Goal: Task Accomplishment & Management: Use online tool/utility

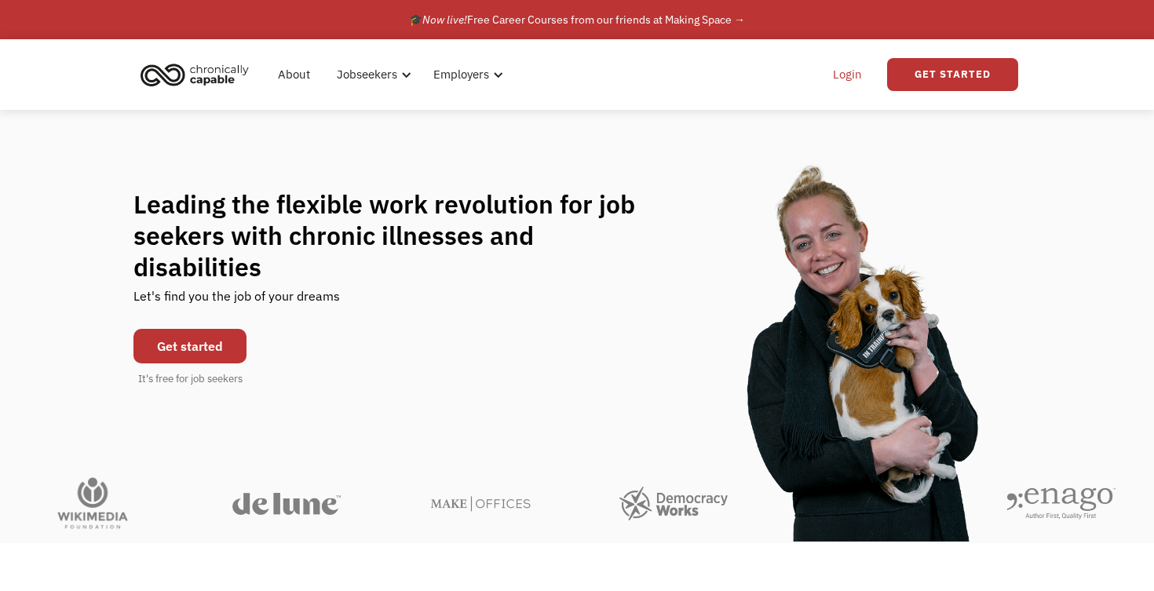
click at [849, 75] on link "Login" at bounding box center [848, 74] width 48 height 50
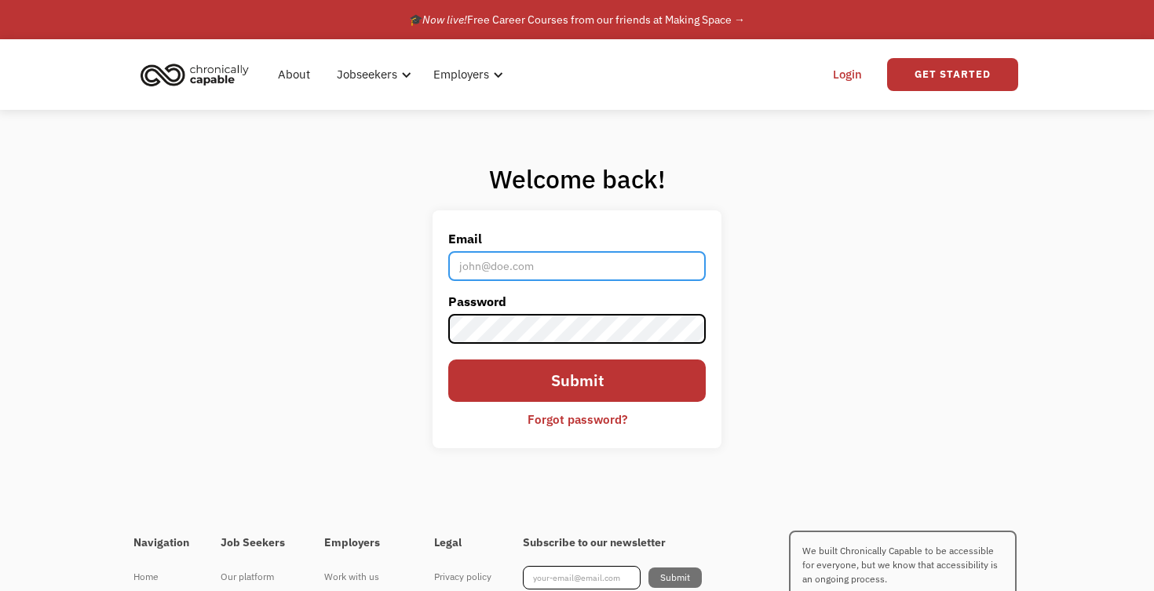
type input "[EMAIL_ADDRESS][DOMAIN_NAME]"
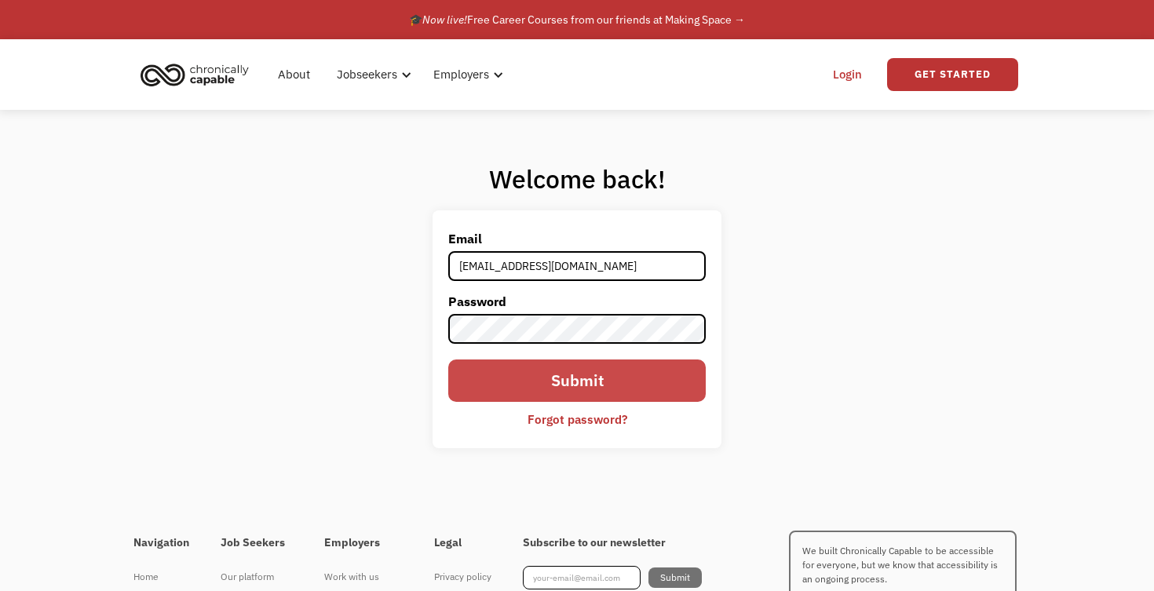
click at [589, 373] on input "Submit" at bounding box center [576, 381] width 257 height 42
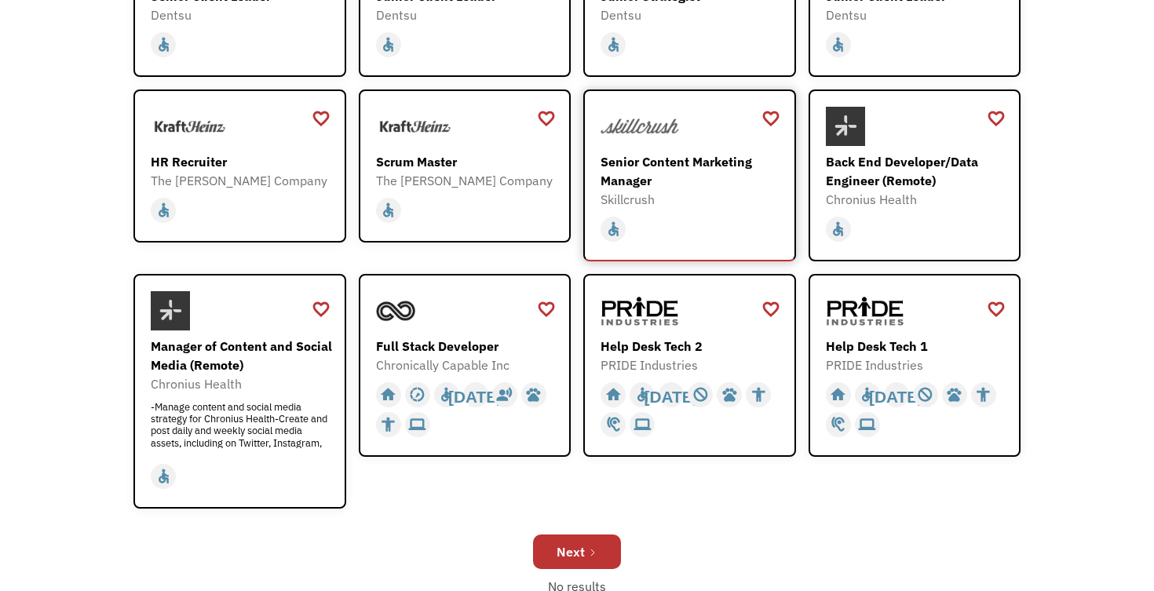
scroll to position [351, 0]
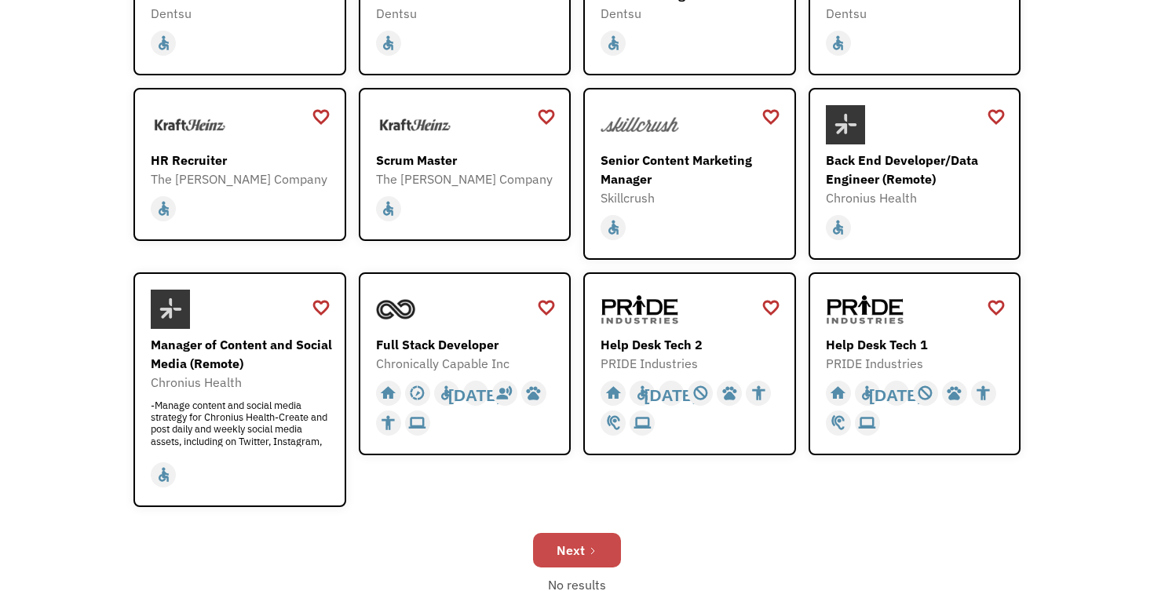
click at [586, 548] on link "Next" at bounding box center [577, 550] width 88 height 35
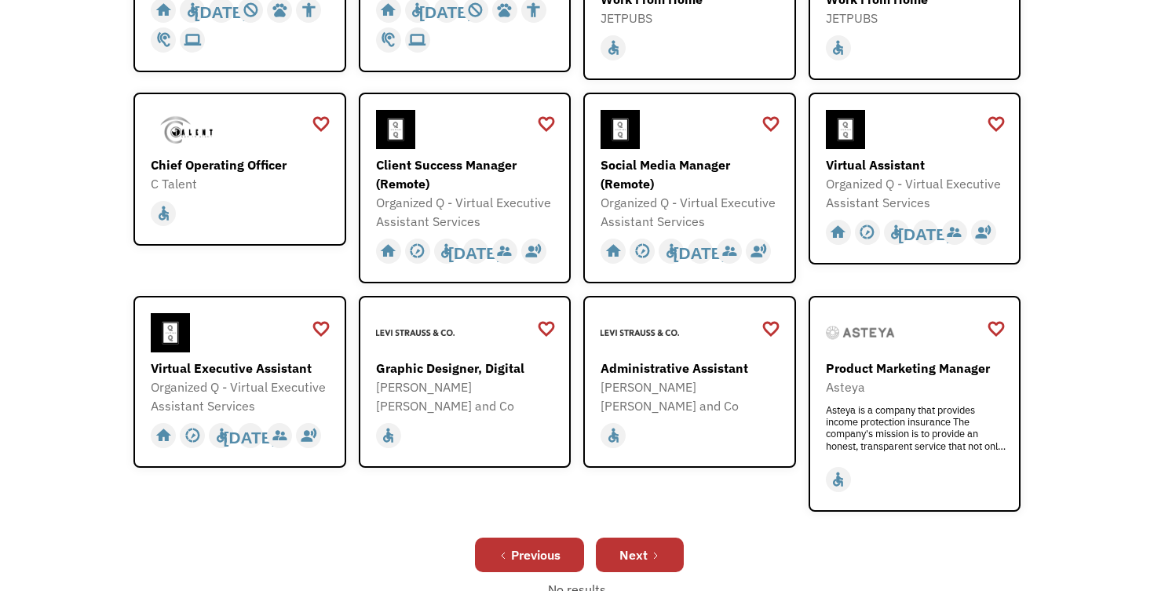
scroll to position [385, 0]
click at [622, 548] on div "Next" at bounding box center [633, 554] width 28 height 19
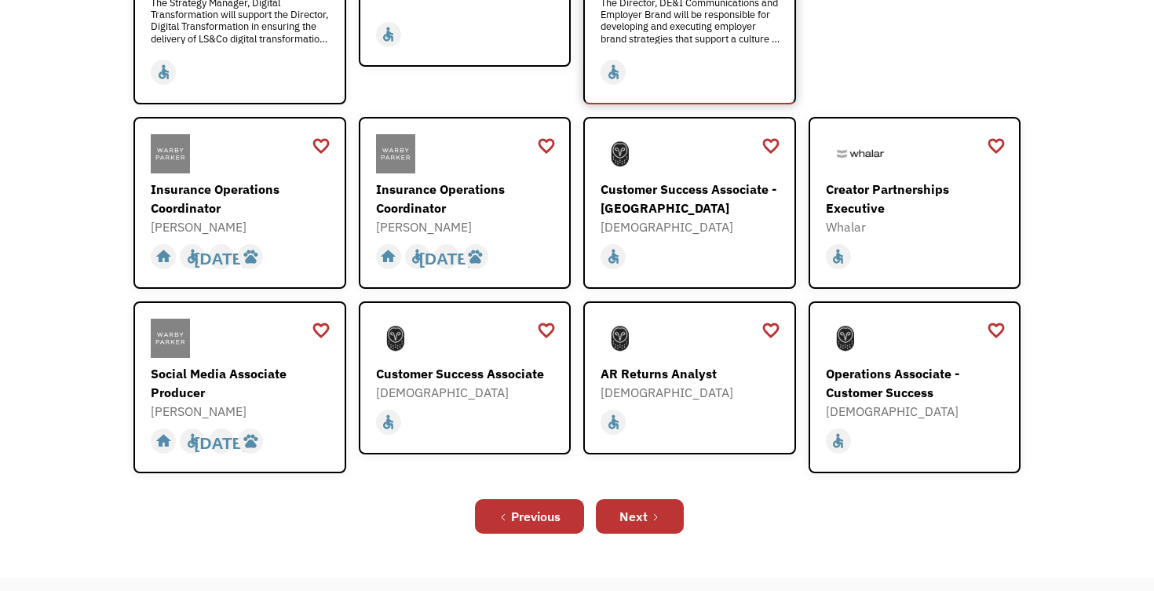
scroll to position [444, 0]
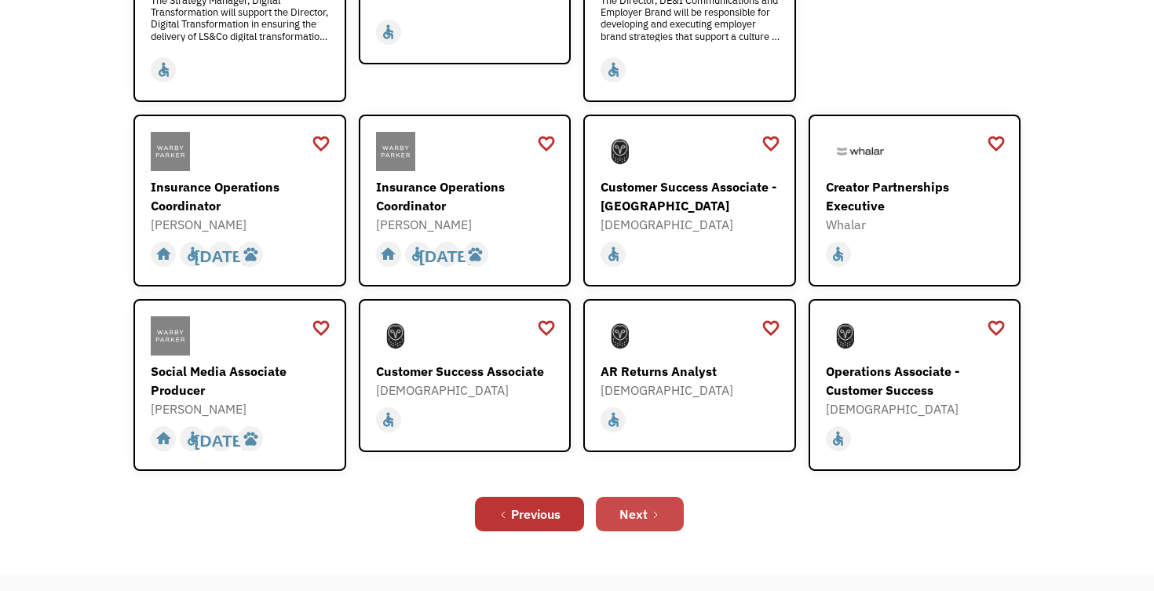
click at [653, 510] on icon "Next Page" at bounding box center [655, 514] width 9 height 9
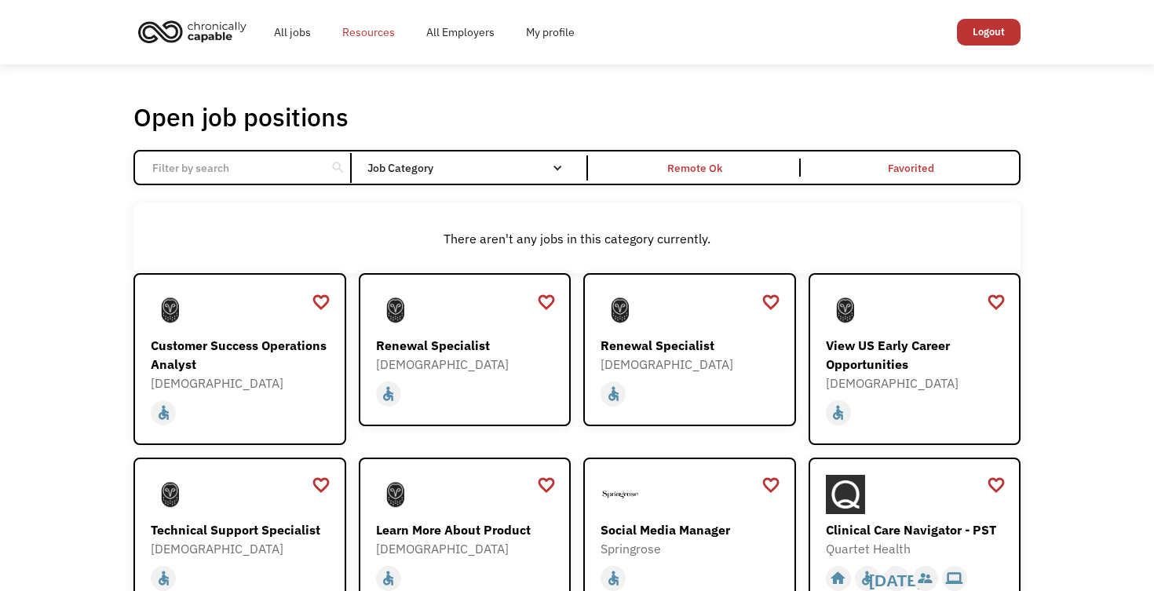
click at [370, 33] on link "Resources" at bounding box center [369, 32] width 84 height 50
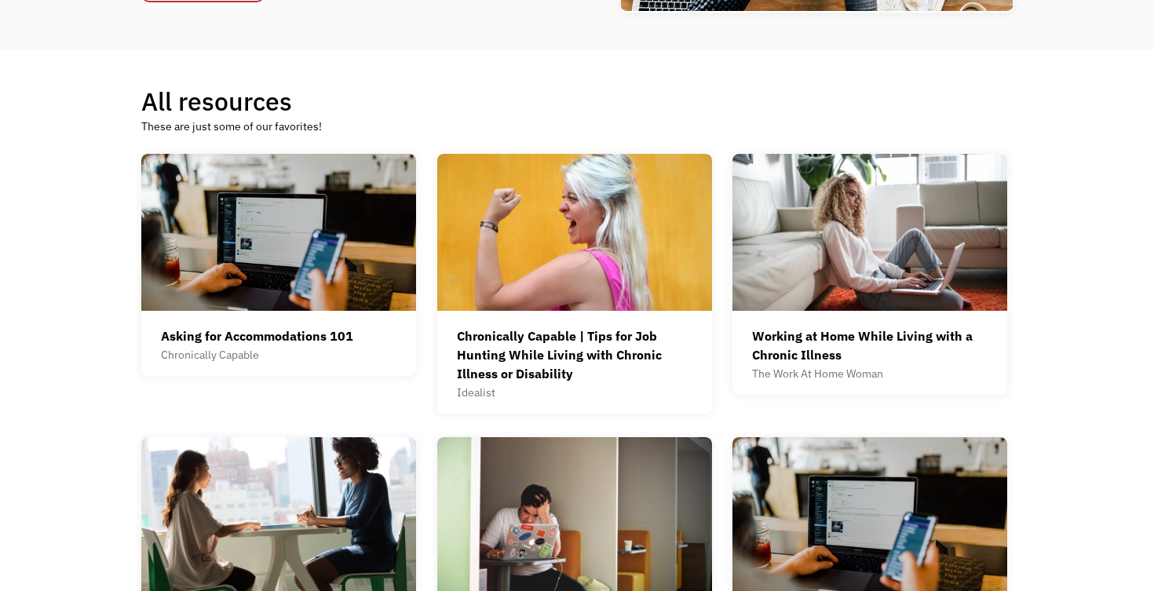
scroll to position [354, 0]
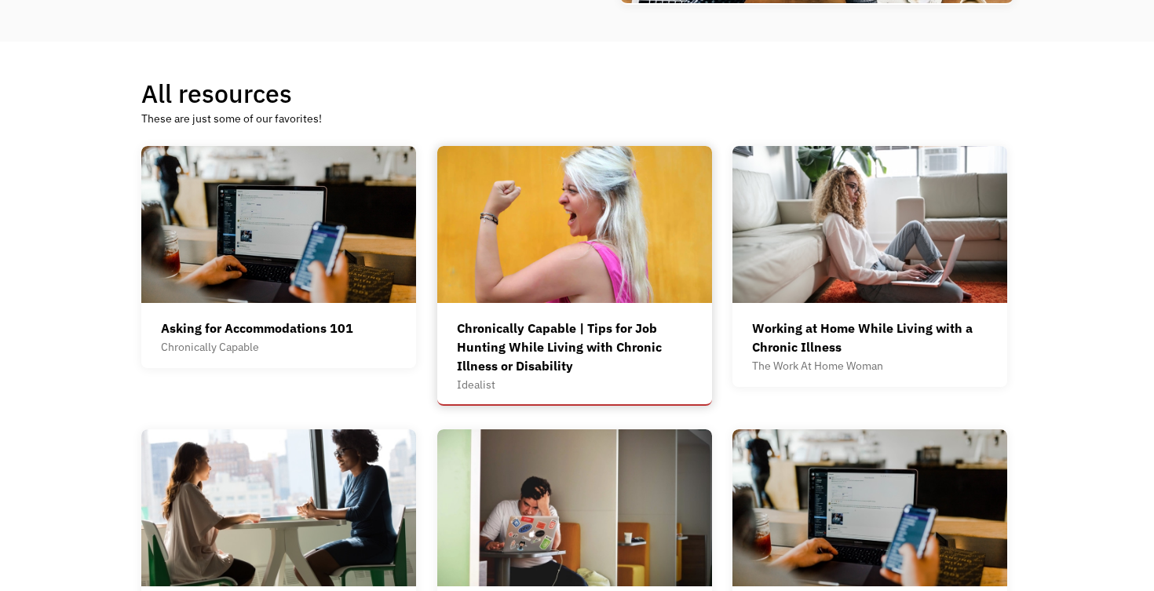
click at [550, 336] on div "Chronically Capable | Tips for Job Hunting While Living with Chronic Illness or…" at bounding box center [575, 347] width 236 height 57
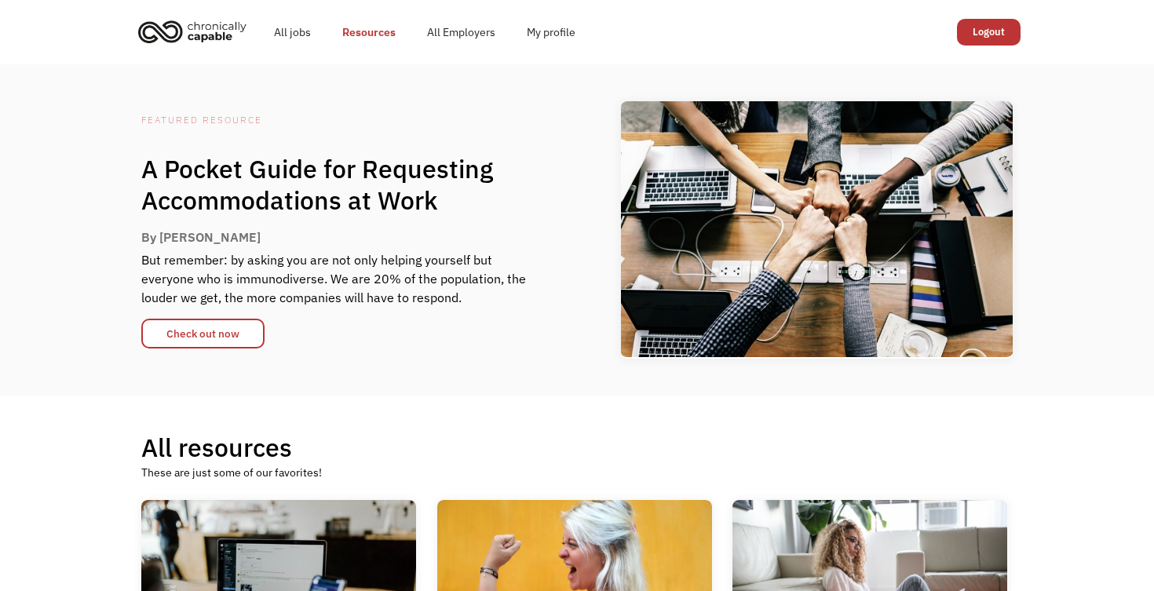
scroll to position [0, 0]
click at [298, 31] on link "All jobs" at bounding box center [292, 32] width 68 height 50
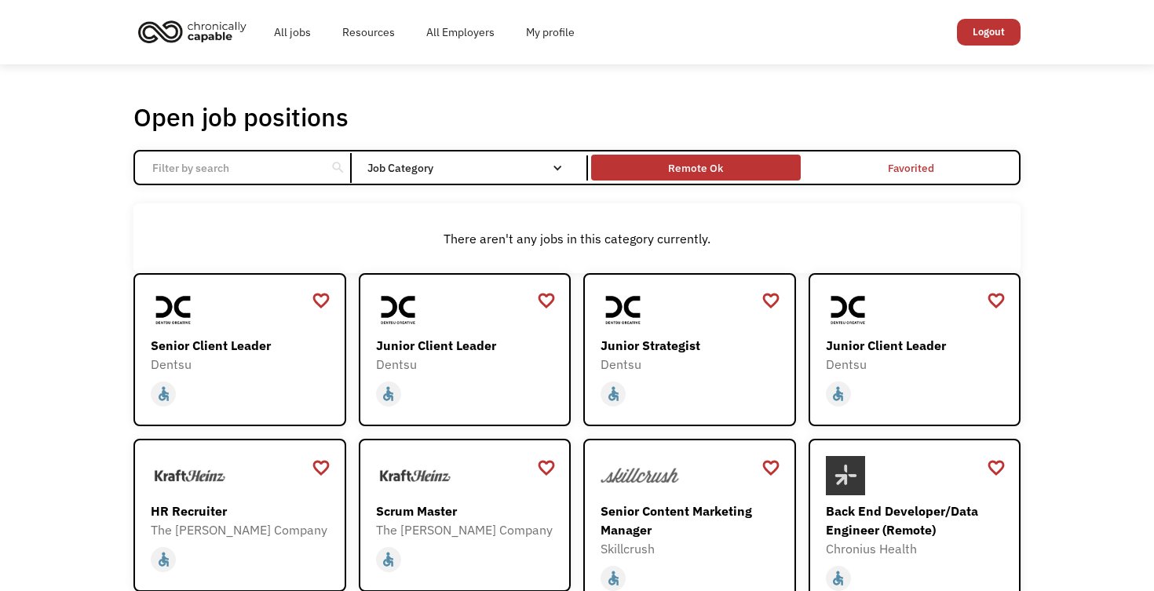
click at [700, 166] on div "Remote Ok" at bounding box center [695, 168] width 55 height 19
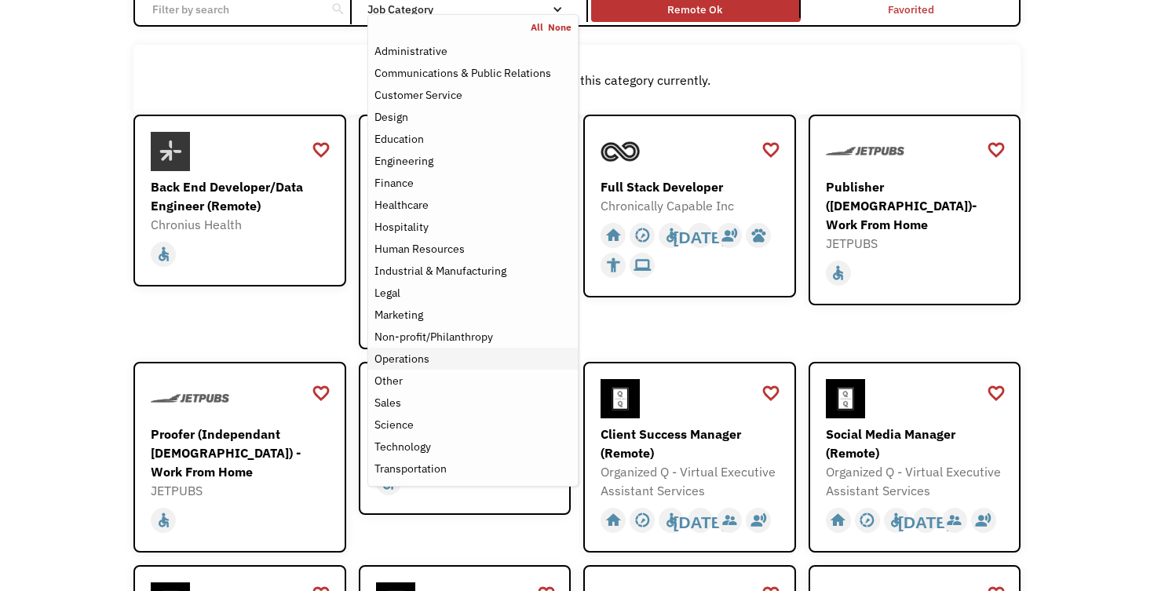
scroll to position [158, 0]
click at [415, 142] on div "Education" at bounding box center [398, 139] width 49 height 19
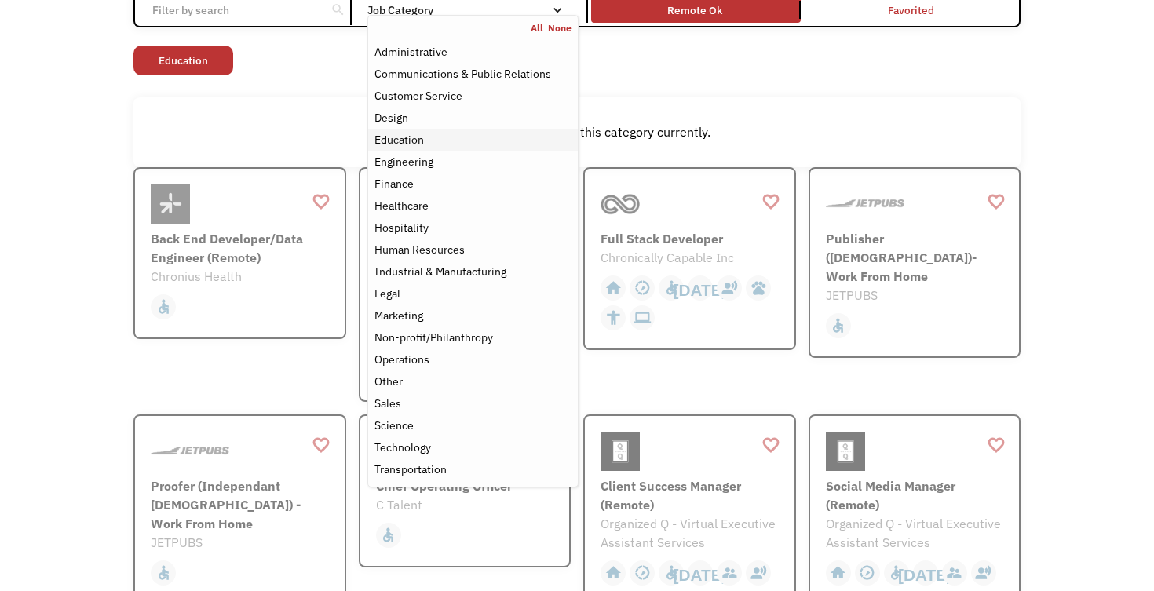
scroll to position [54, 0]
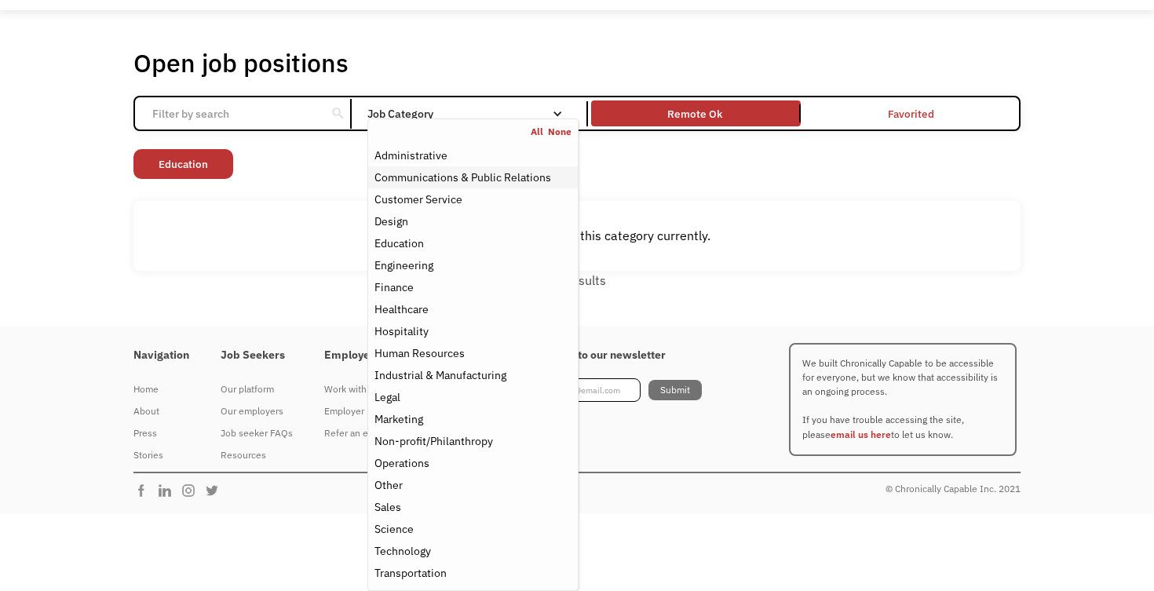
click at [445, 173] on div "Communications & Public Relations" at bounding box center [462, 177] width 177 height 19
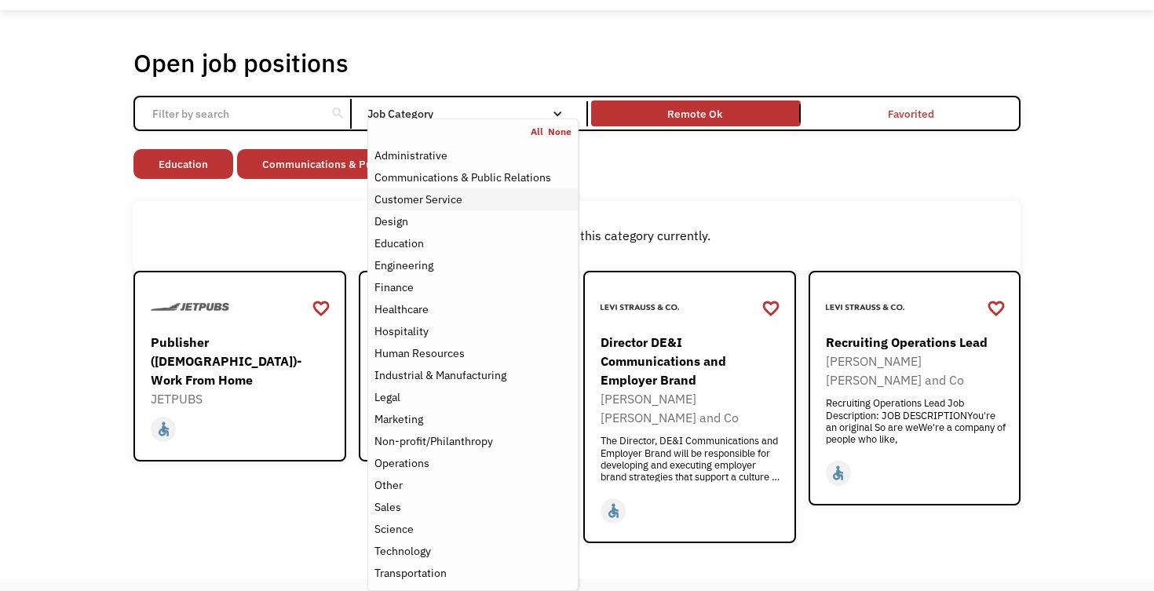
click at [439, 193] on div "Customer Service" at bounding box center [418, 199] width 88 height 19
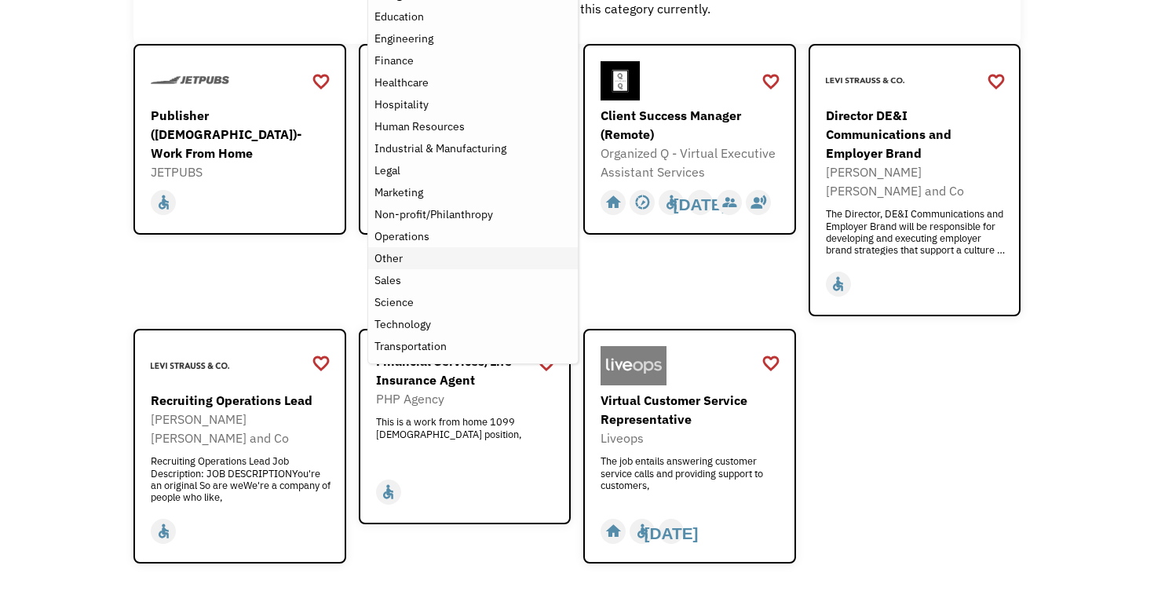
scroll to position [283, 0]
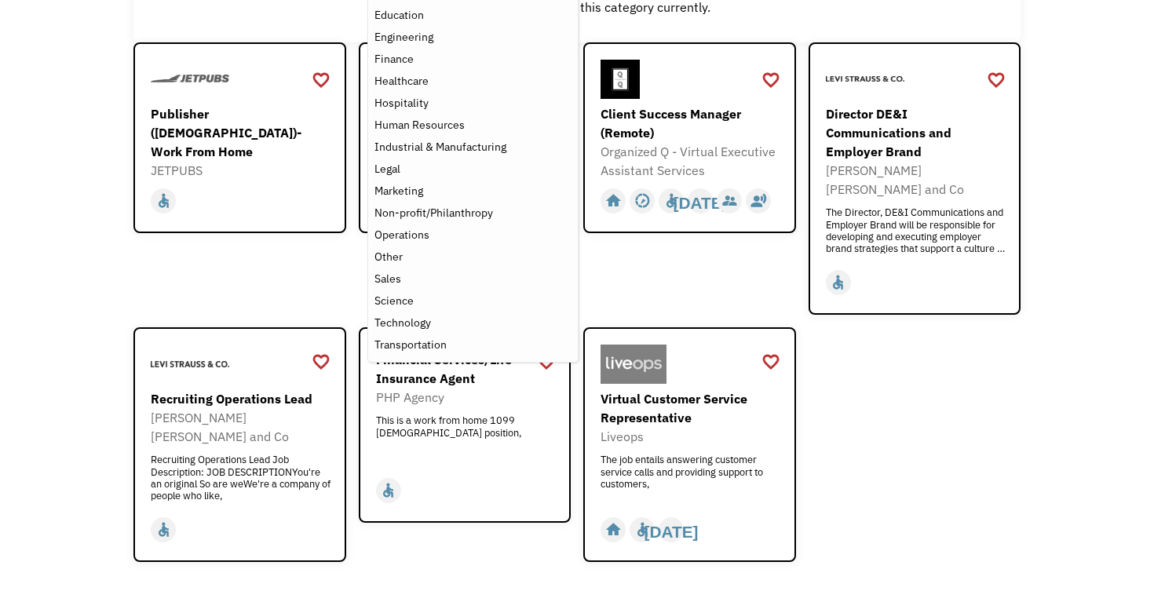
click at [981, 389] on div "favorite_border favorite Saving Senior Client Leader Dentsu https://join.smartr…" at bounding box center [576, 302] width 887 height 520
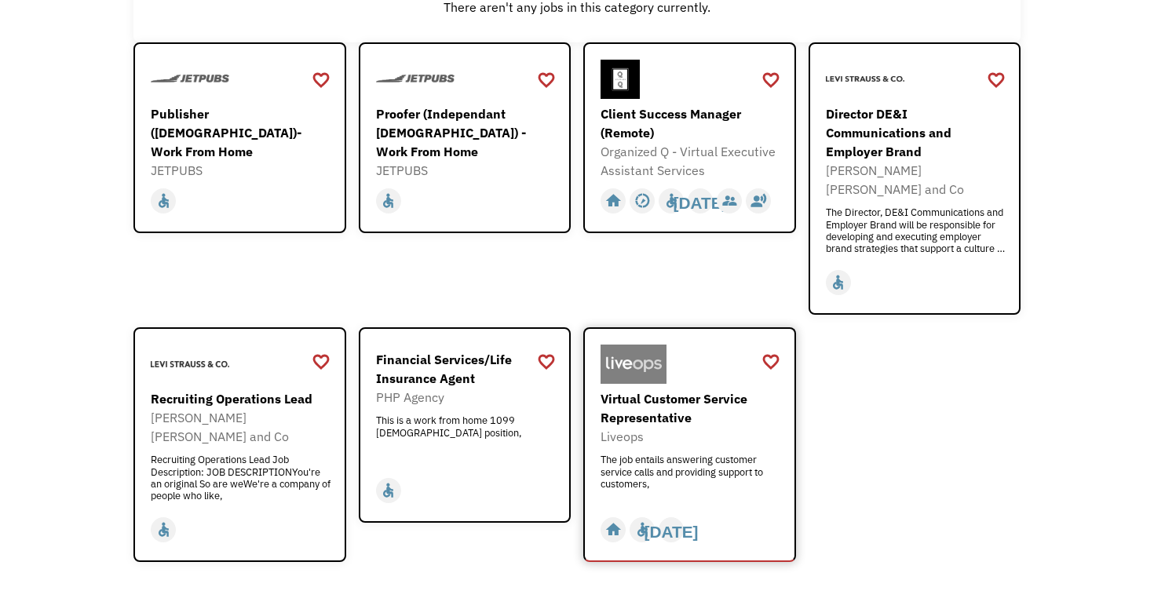
click at [720, 389] on div "Virtual Customer Service Representative" at bounding box center [692, 408] width 182 height 38
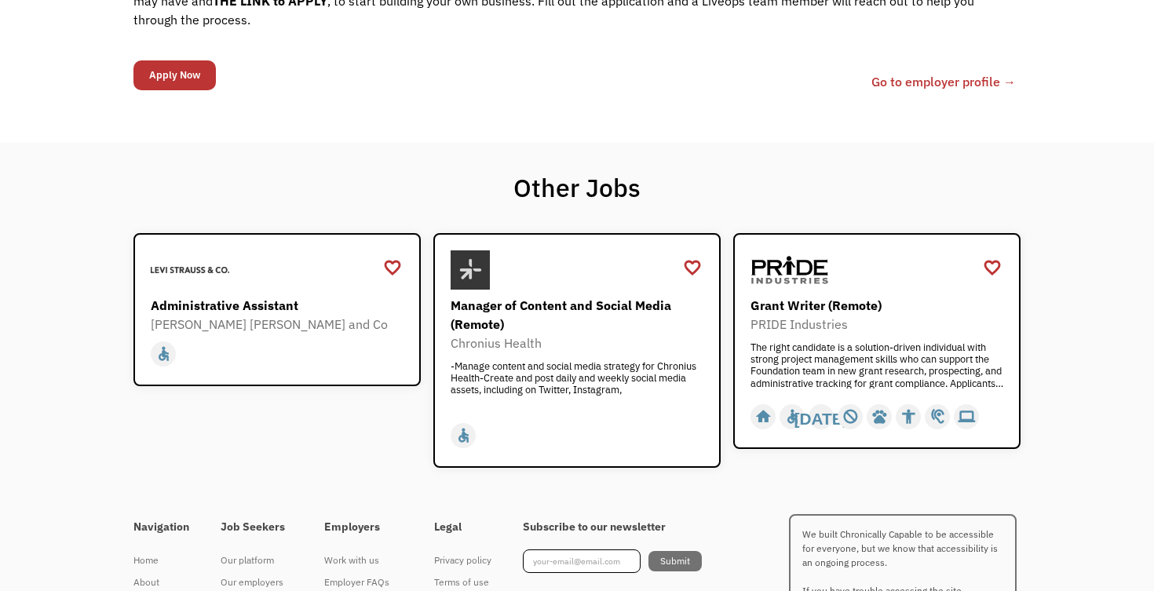
scroll to position [1653, 0]
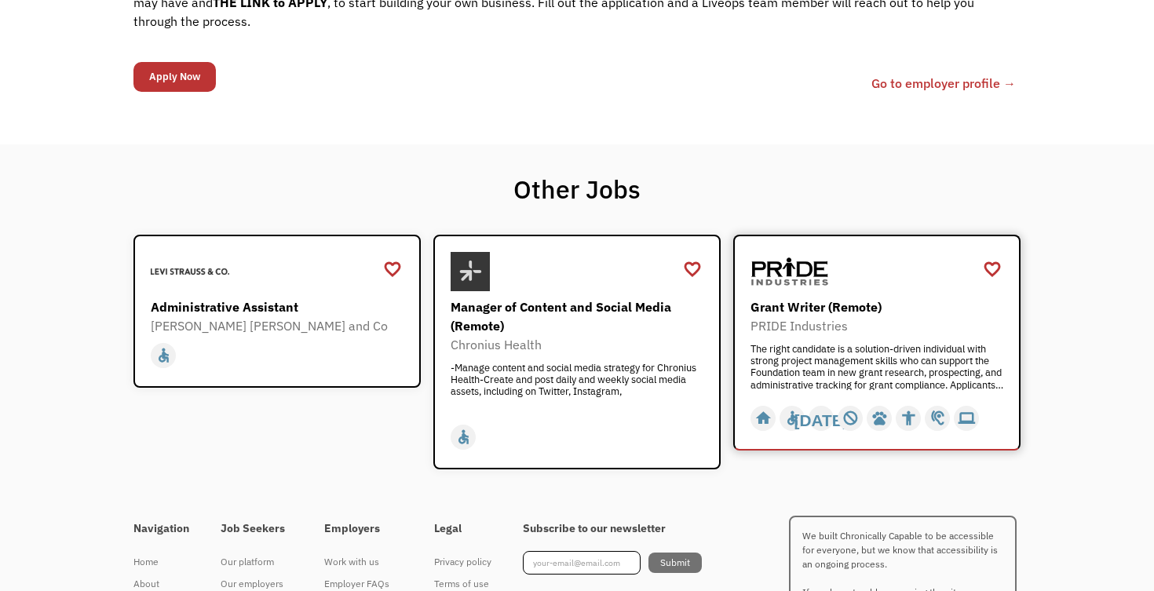
click at [837, 298] on div "Grant Writer (Remote)" at bounding box center [879, 307] width 257 height 19
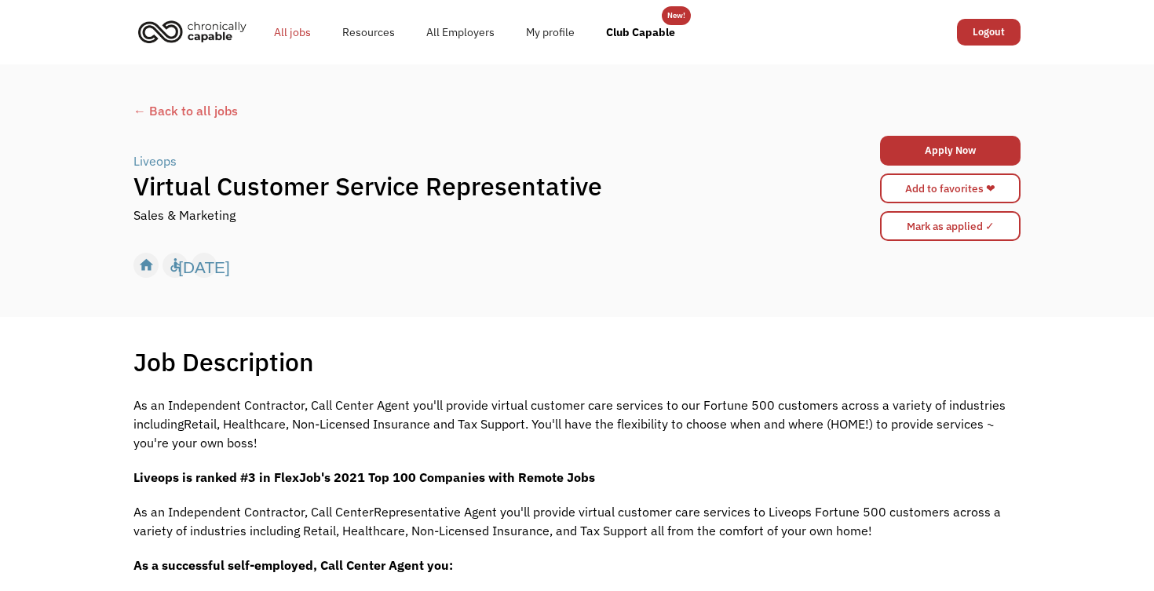
scroll to position [0, 0]
click at [291, 31] on link "All jobs" at bounding box center [292, 32] width 68 height 50
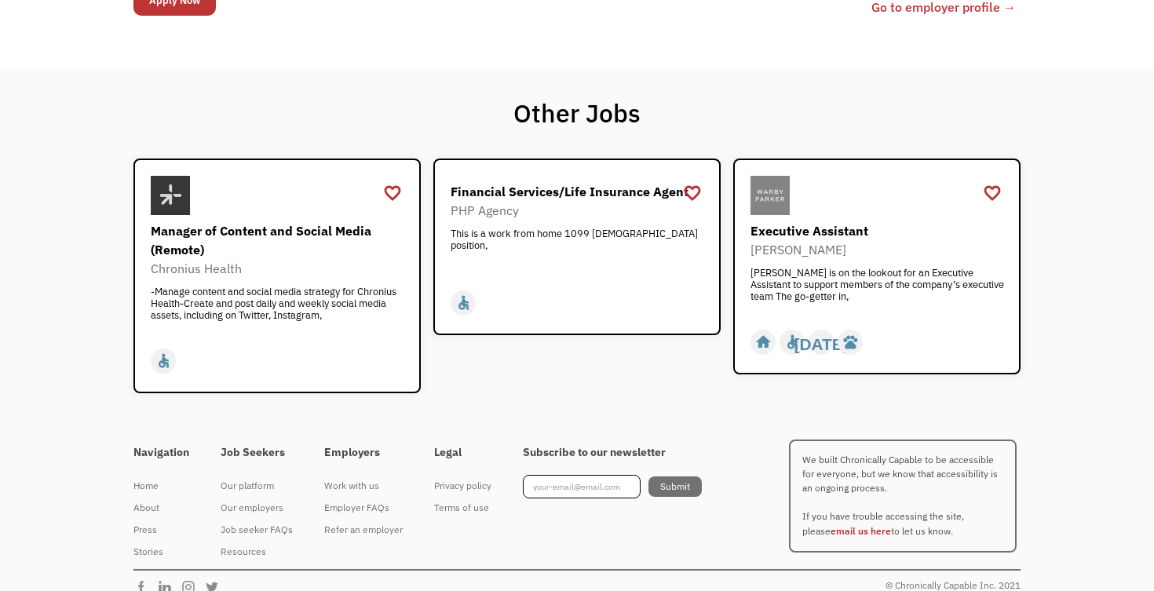
scroll to position [1744, 0]
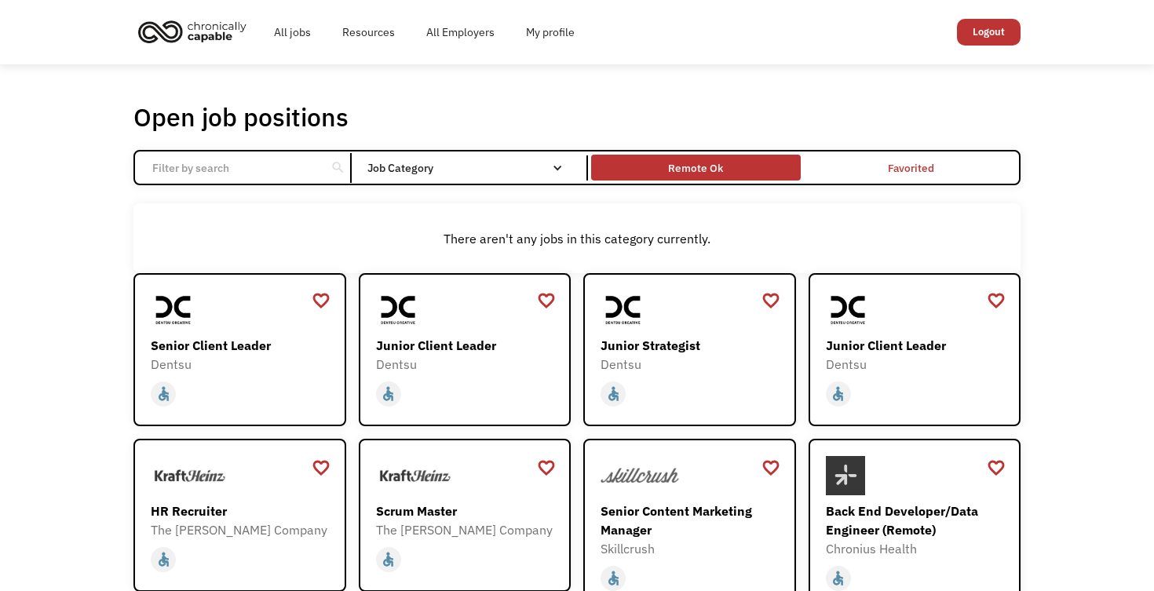
click at [714, 168] on div "Remote Ok" at bounding box center [695, 168] width 55 height 19
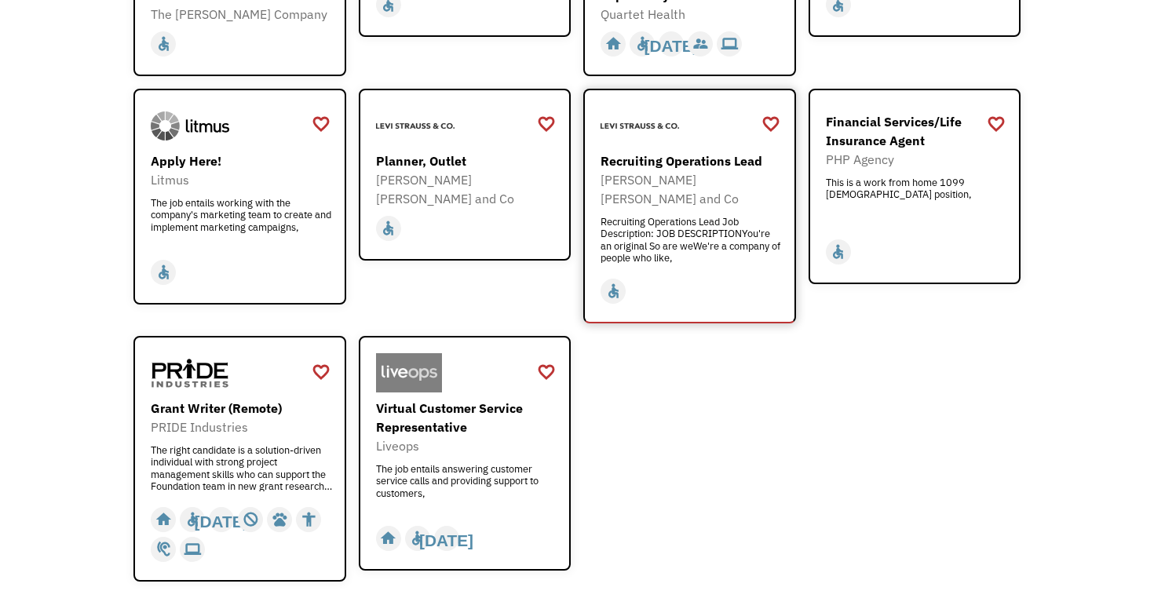
scroll to position [1844, 0]
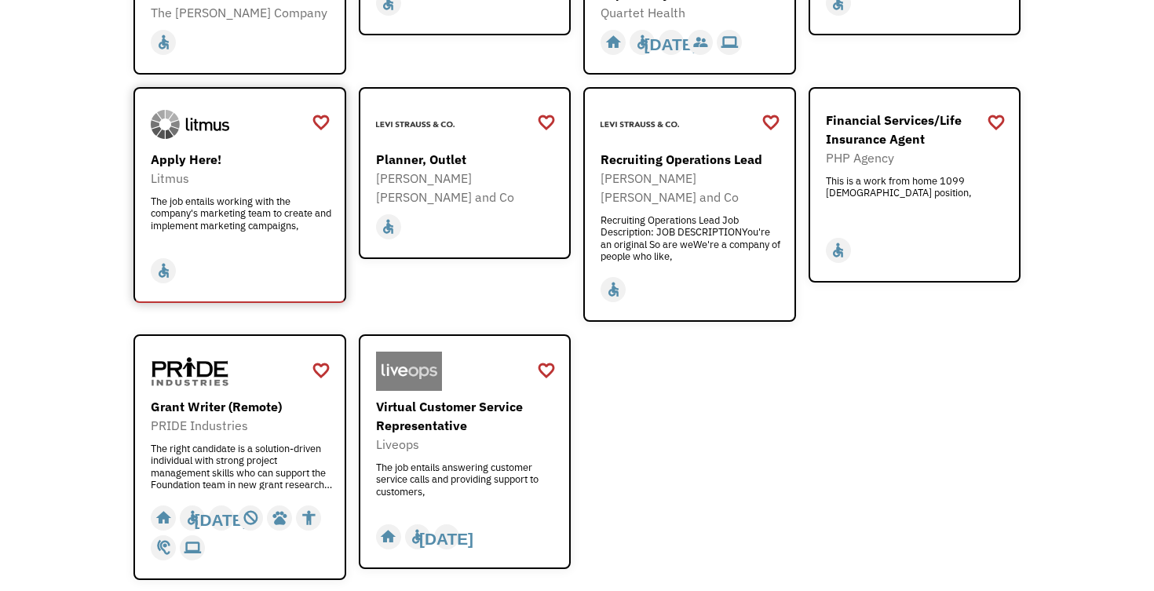
click at [206, 150] on div "Apply Here!" at bounding box center [242, 159] width 182 height 19
click at [484, 397] on div "Virtual Customer Service Representative" at bounding box center [467, 416] width 182 height 38
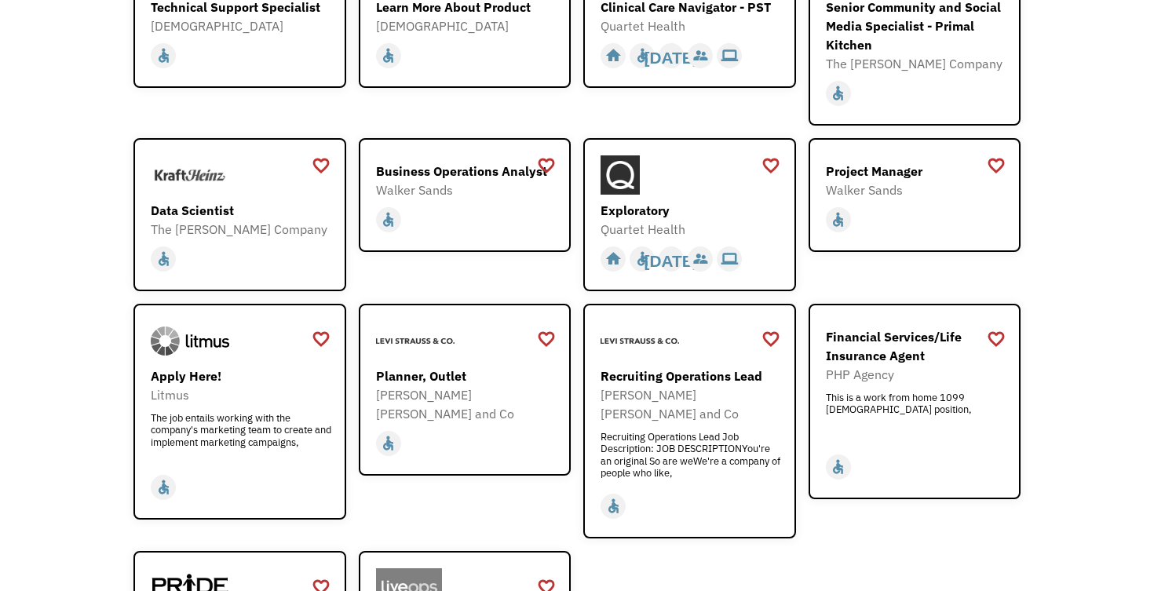
scroll to position [1626, 0]
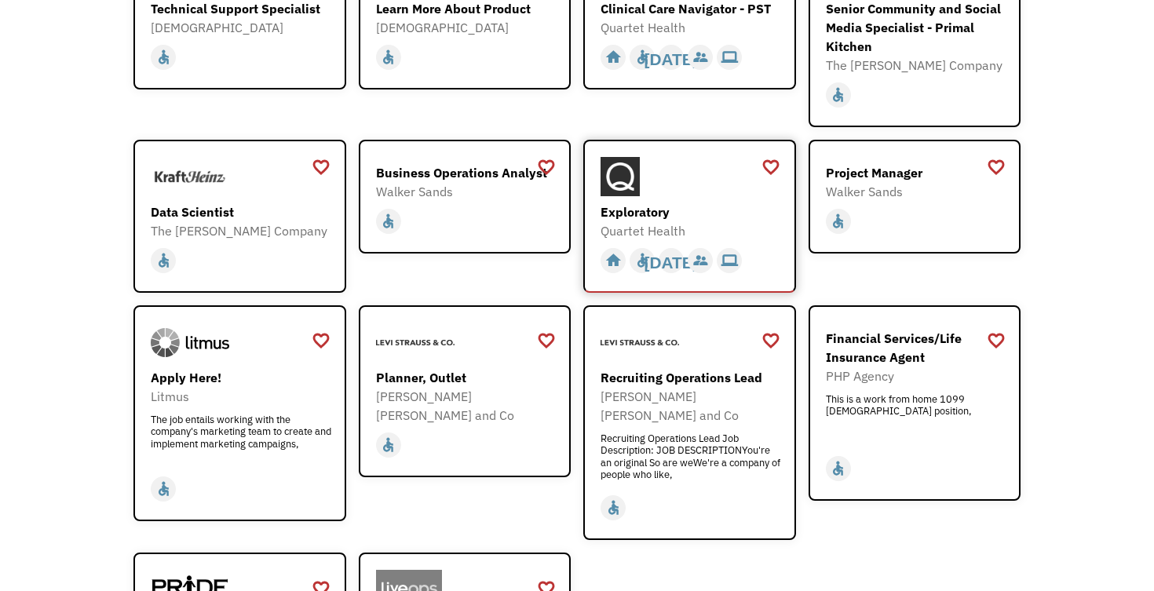
click at [704, 173] on div at bounding box center [692, 176] width 182 height 39
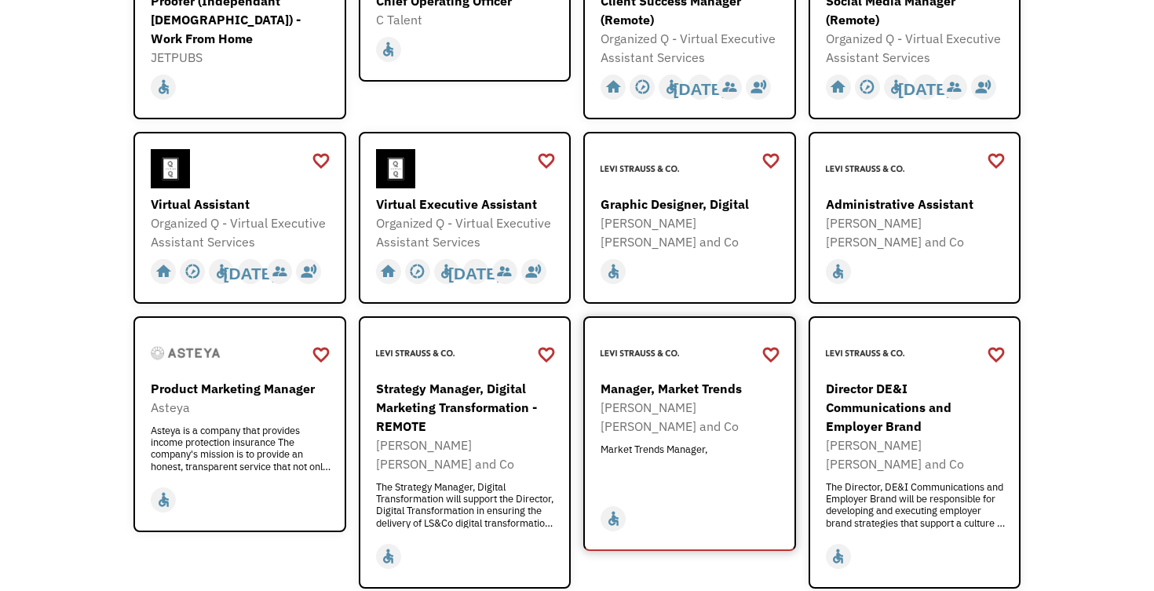
scroll to position [590, 0]
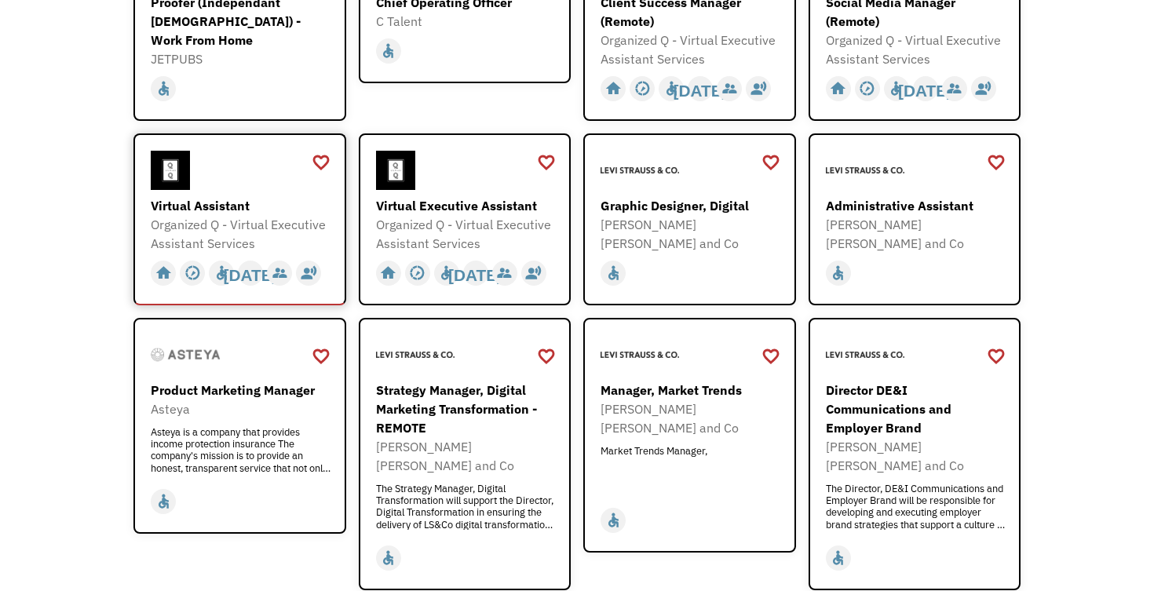
click at [224, 205] on div "Virtual Assistant" at bounding box center [242, 205] width 182 height 19
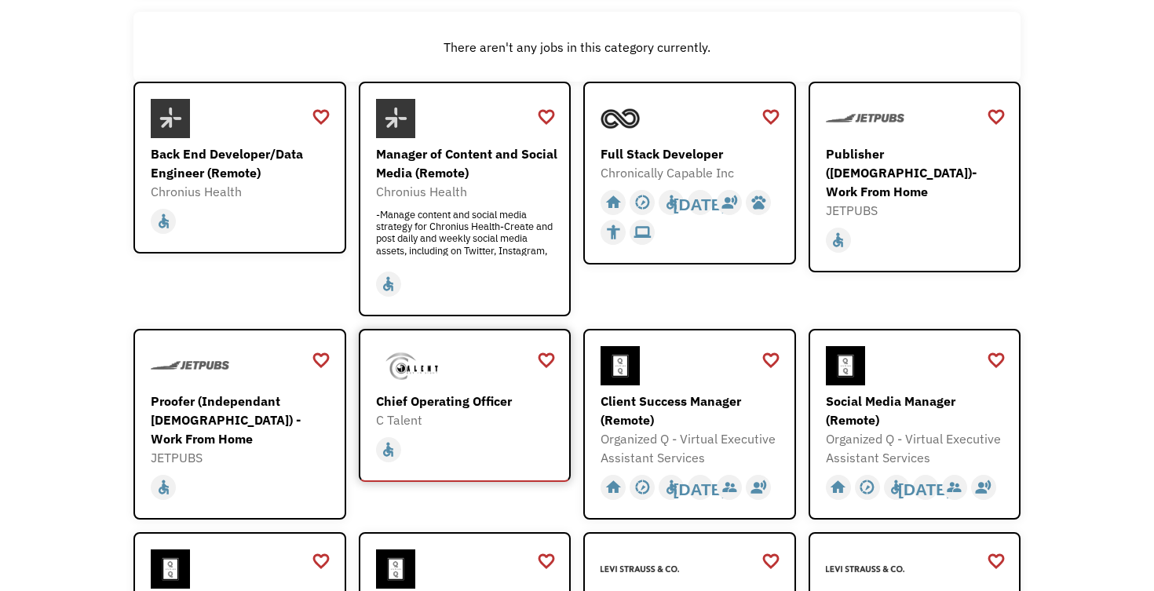
scroll to position [153, 0]
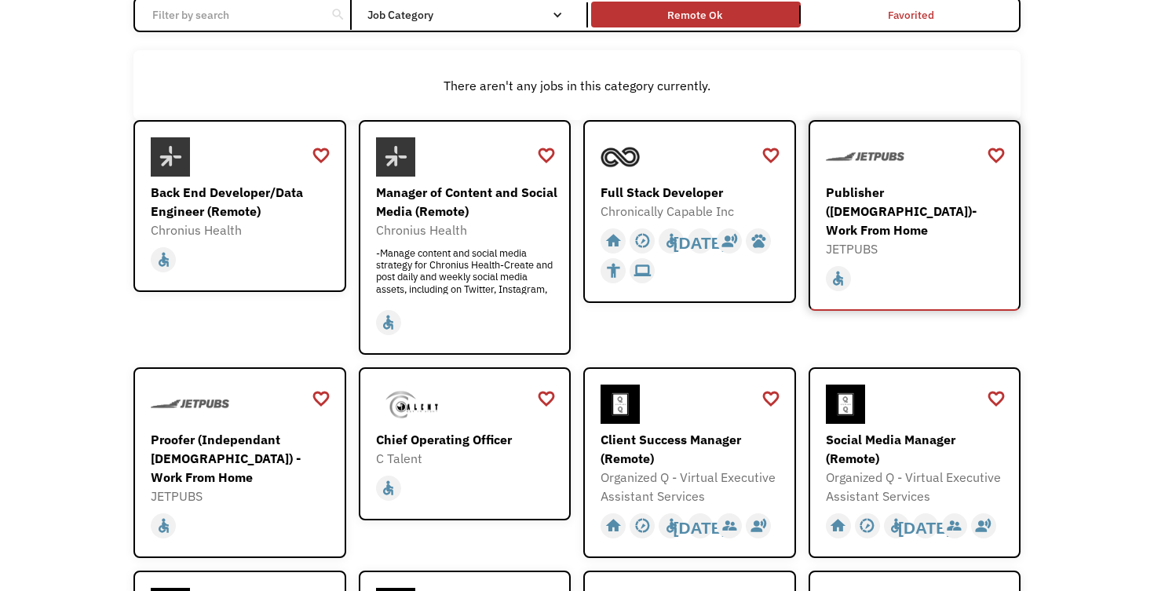
click at [909, 192] on div "Publisher ([DEMOGRAPHIC_DATA])- Work From Home" at bounding box center [917, 211] width 182 height 57
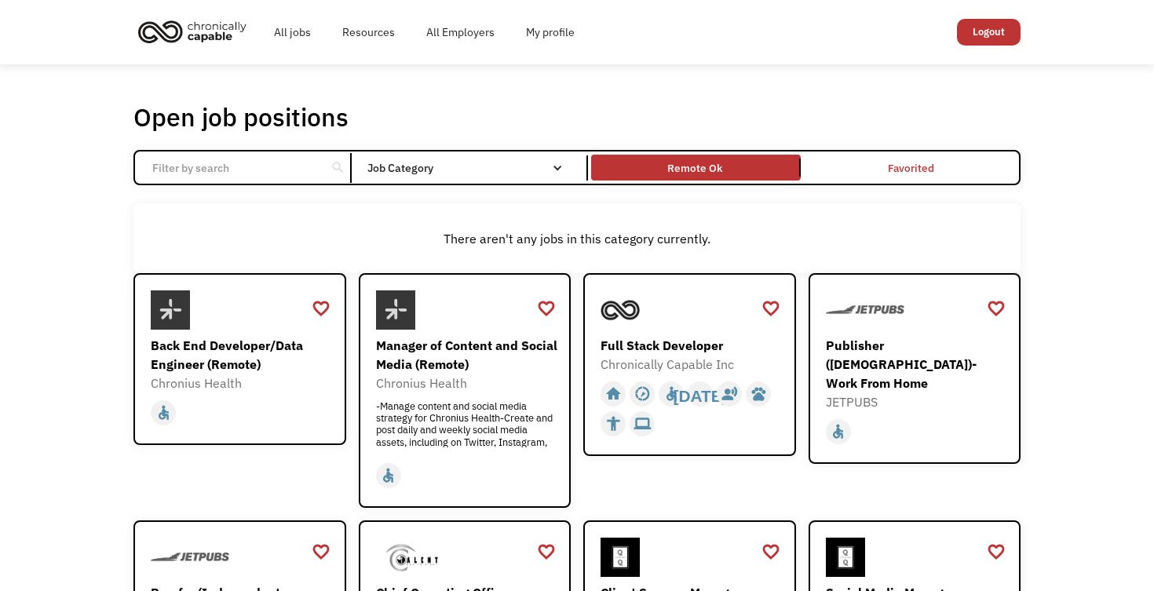
scroll to position [0, 0]
click at [989, 26] on link "Logout" at bounding box center [989, 32] width 64 height 27
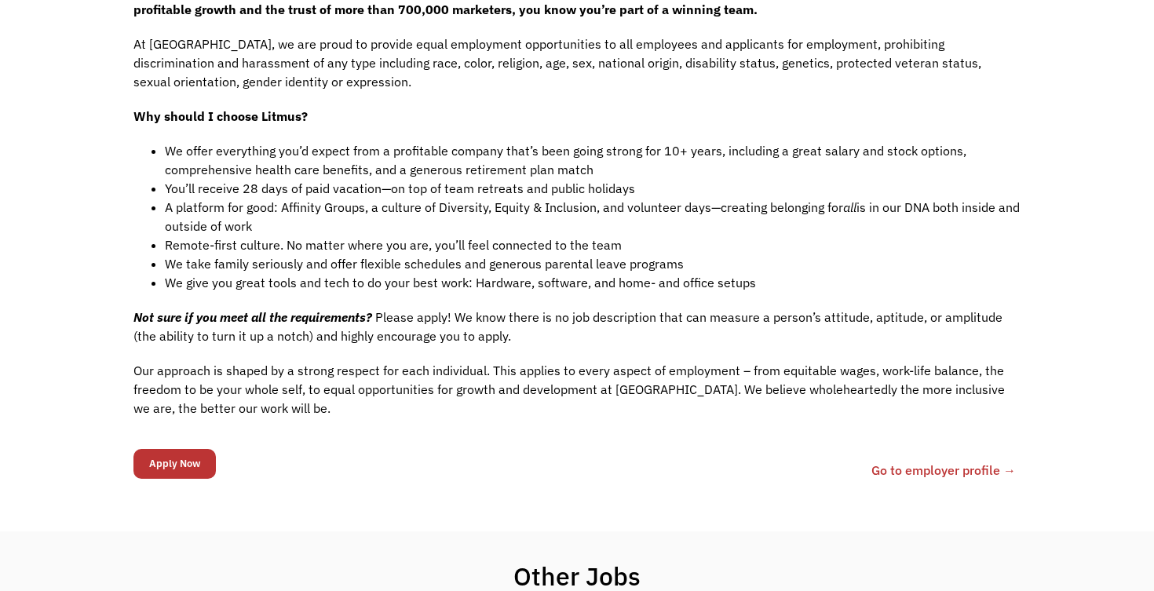
scroll to position [1211, 0]
click at [178, 450] on input "Apply Now" at bounding box center [174, 465] width 82 height 30
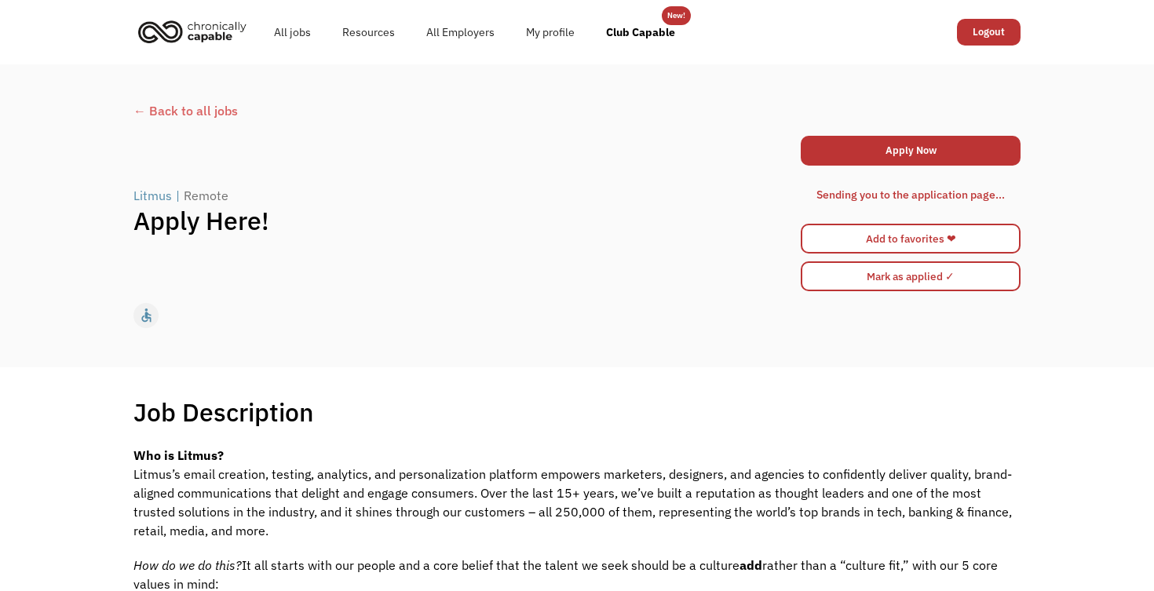
scroll to position [0, 0]
click at [926, 150] on link "Apply Now" at bounding box center [911, 151] width 220 height 30
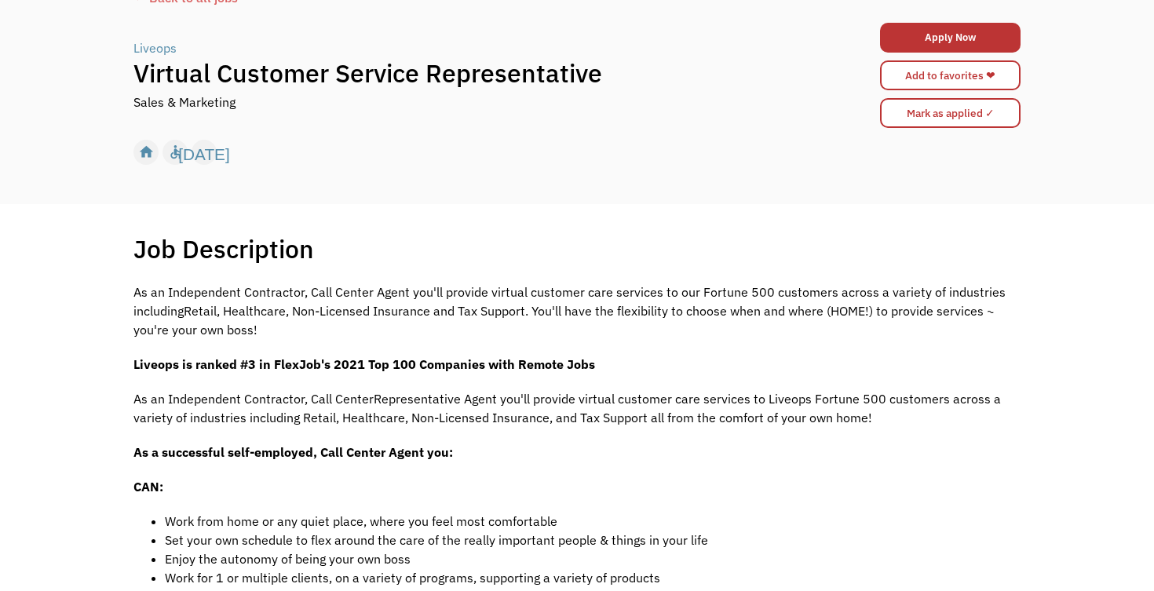
scroll to position [138, 0]
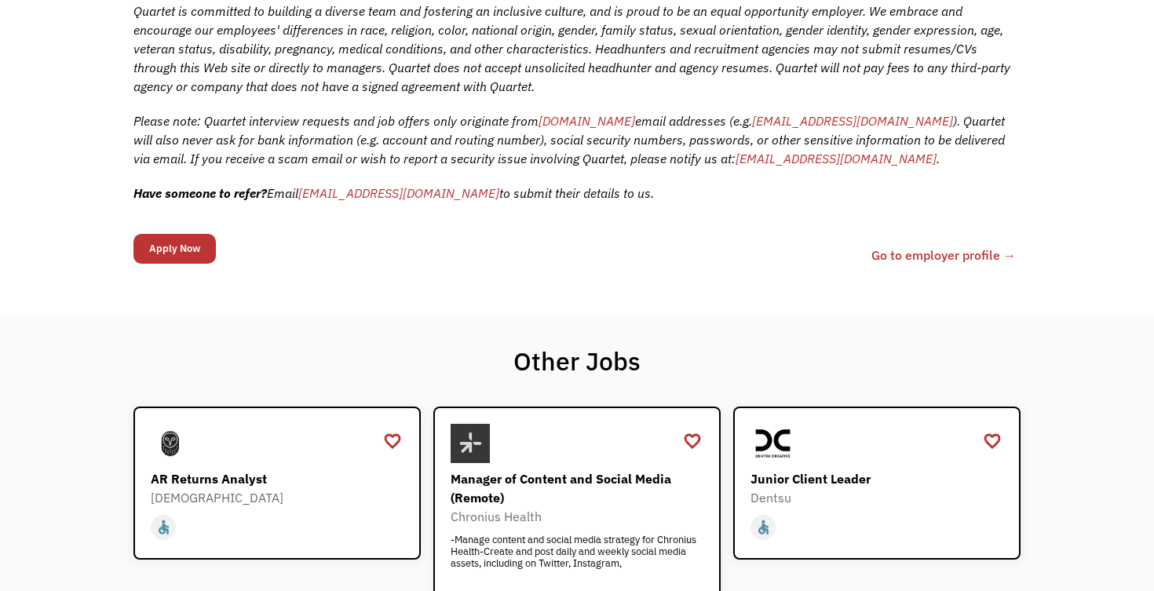
scroll to position [789, 0]
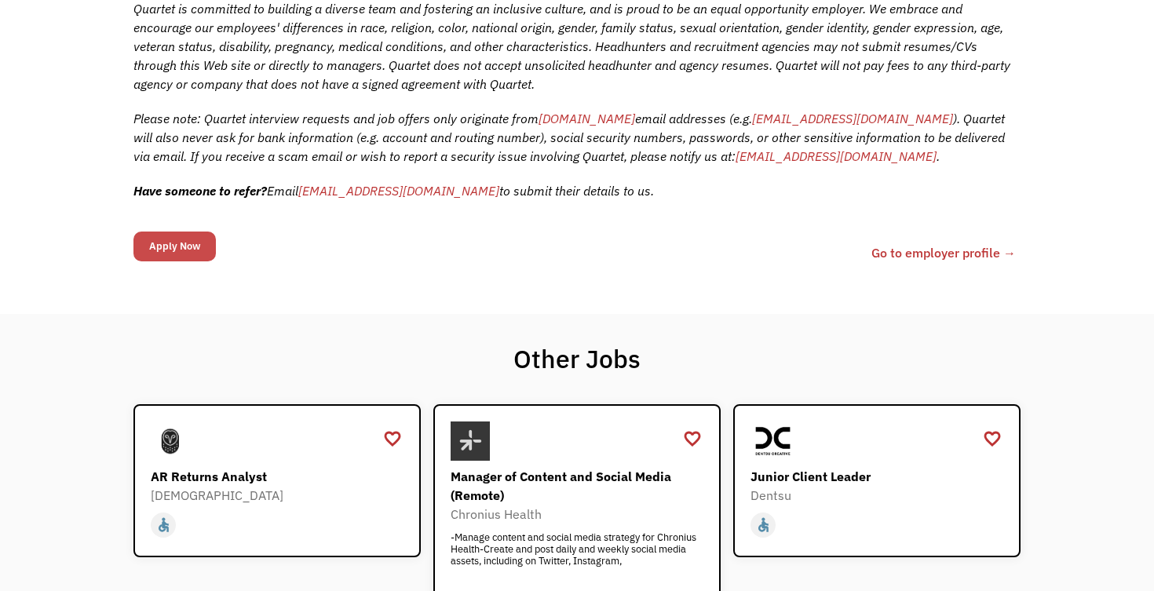
click at [181, 245] on input "Apply Now" at bounding box center [174, 247] width 82 height 30
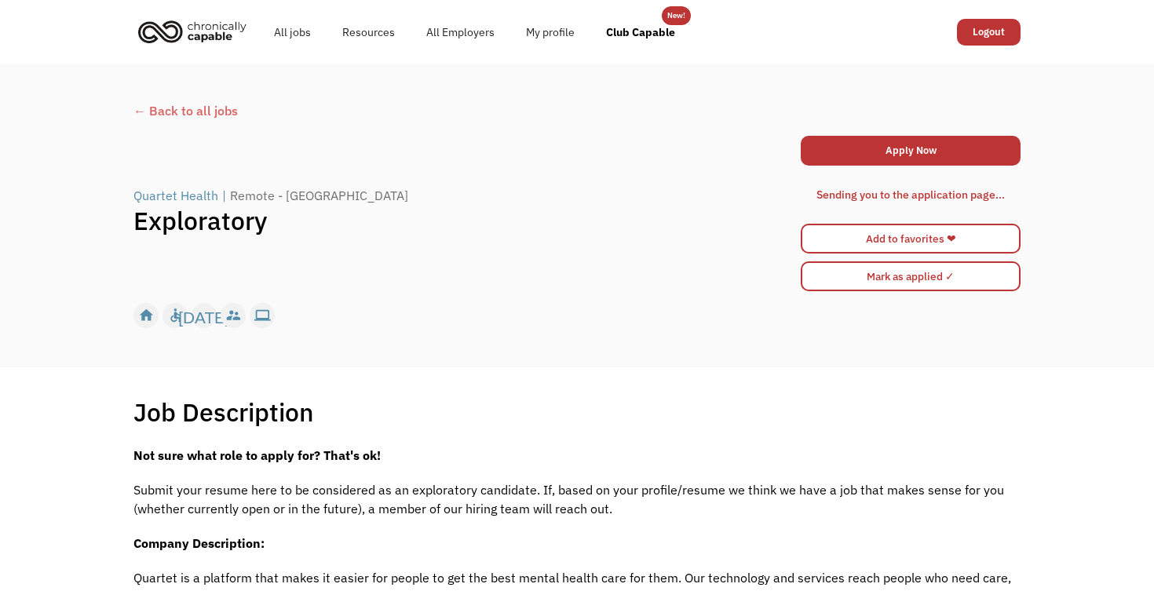
scroll to position [0, 0]
click at [914, 154] on link "Apply Now" at bounding box center [911, 151] width 220 height 30
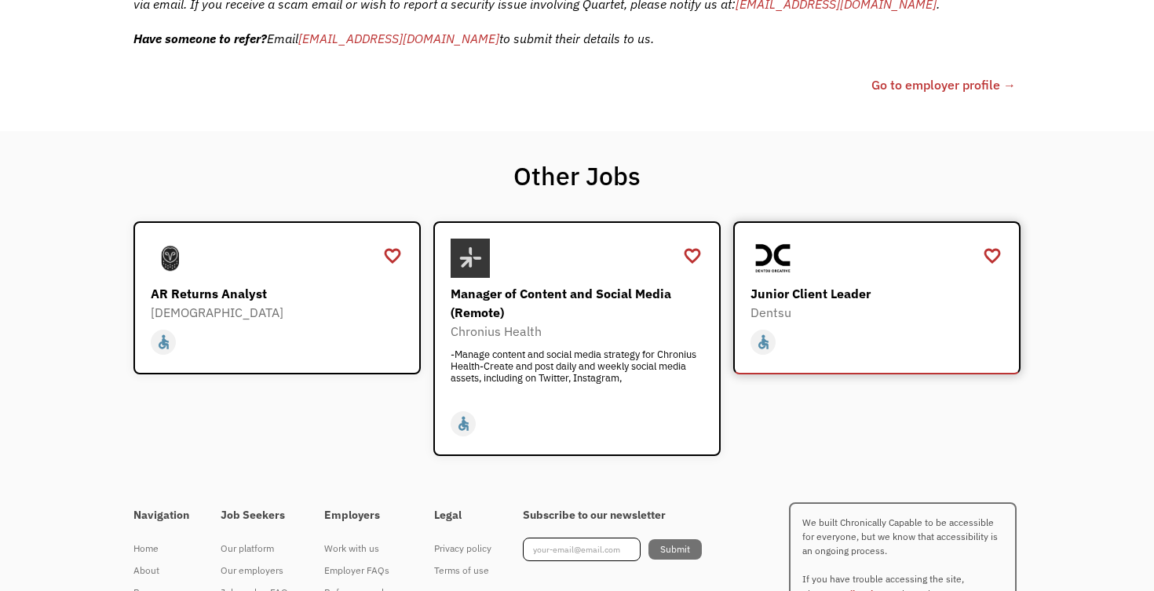
scroll to position [988, 0]
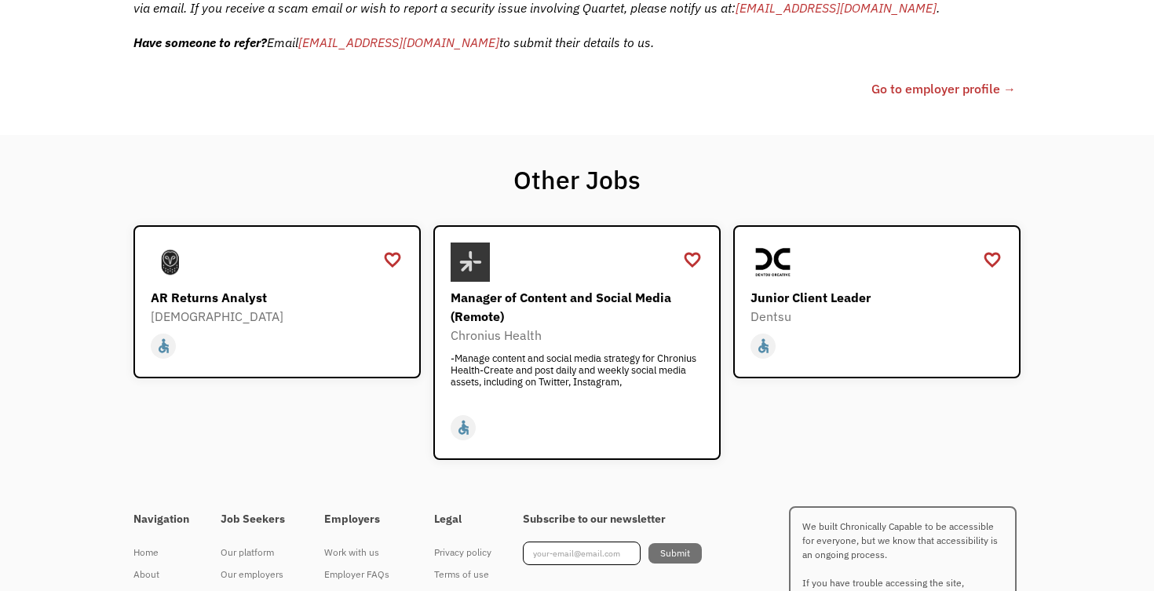
click at [955, 86] on link "Go to employer profile →" at bounding box center [943, 88] width 144 height 19
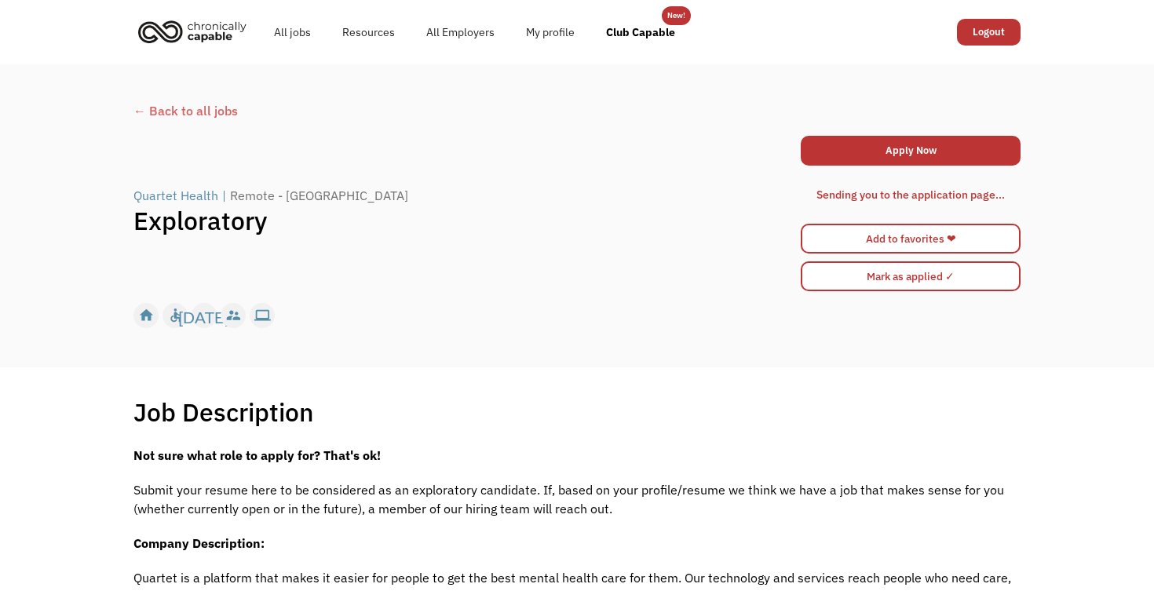
scroll to position [0, 0]
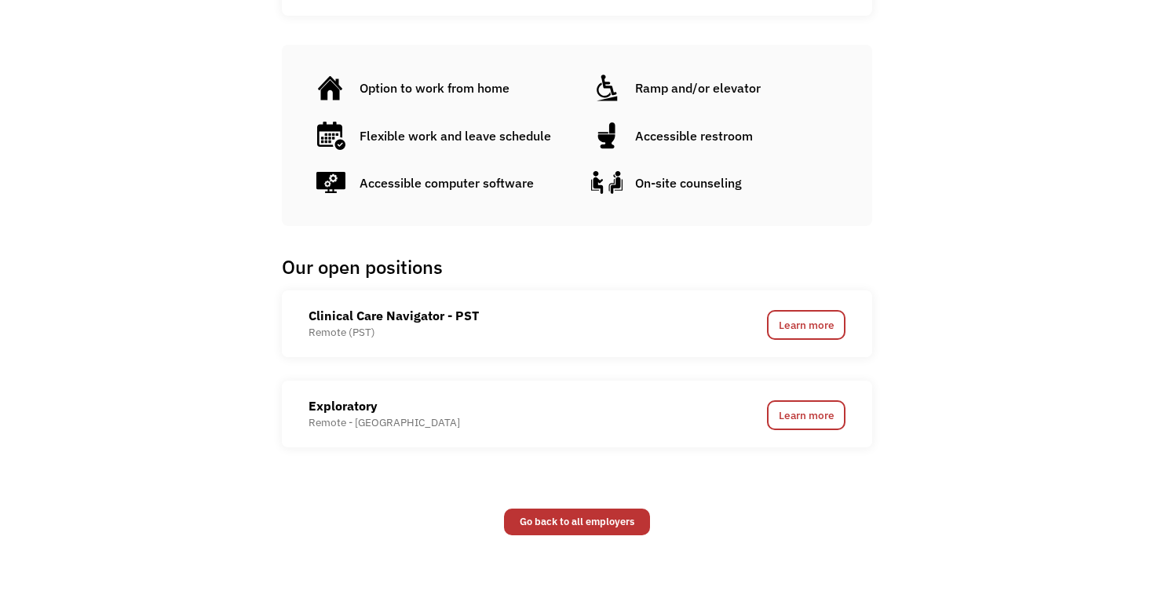
scroll to position [723, 0]
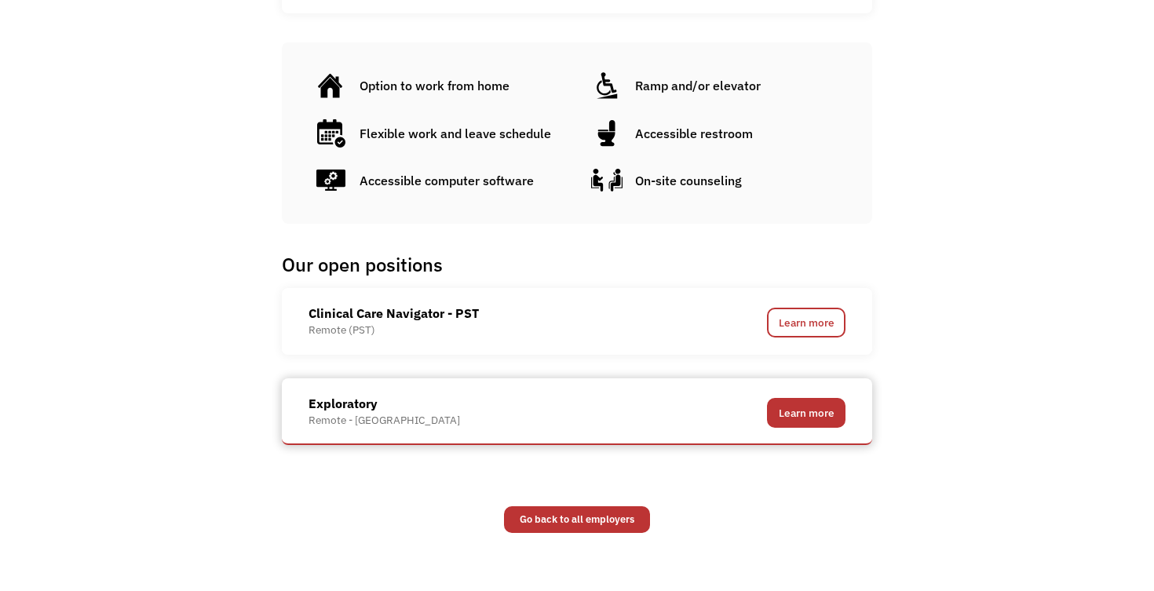
click at [820, 413] on link "Learn more" at bounding box center [806, 413] width 79 height 30
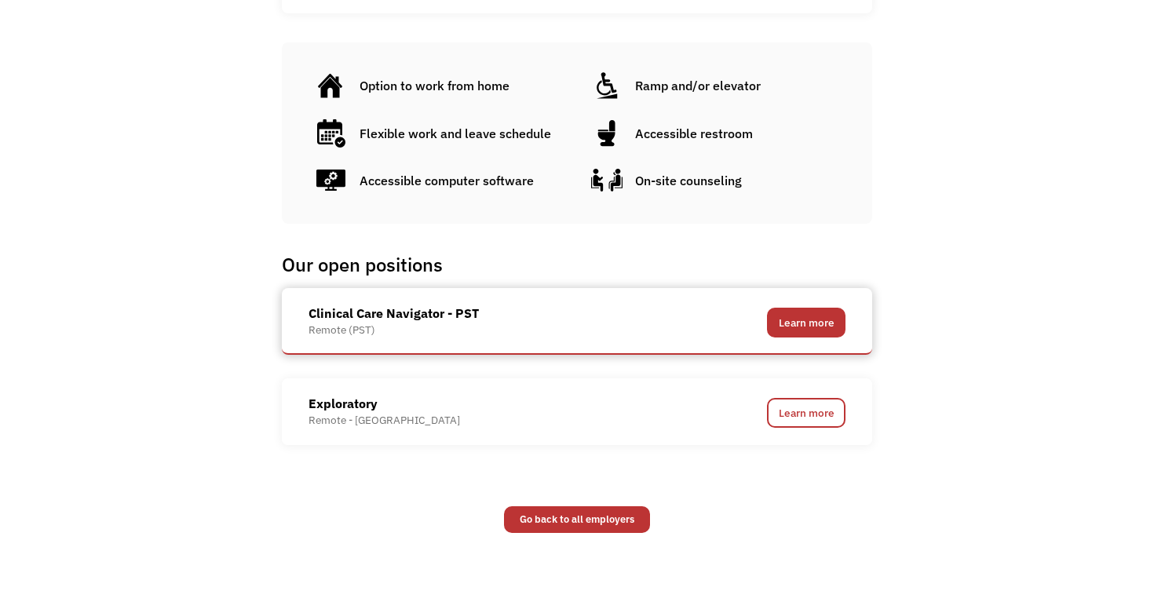
click at [809, 320] on link "Learn more" at bounding box center [806, 323] width 79 height 30
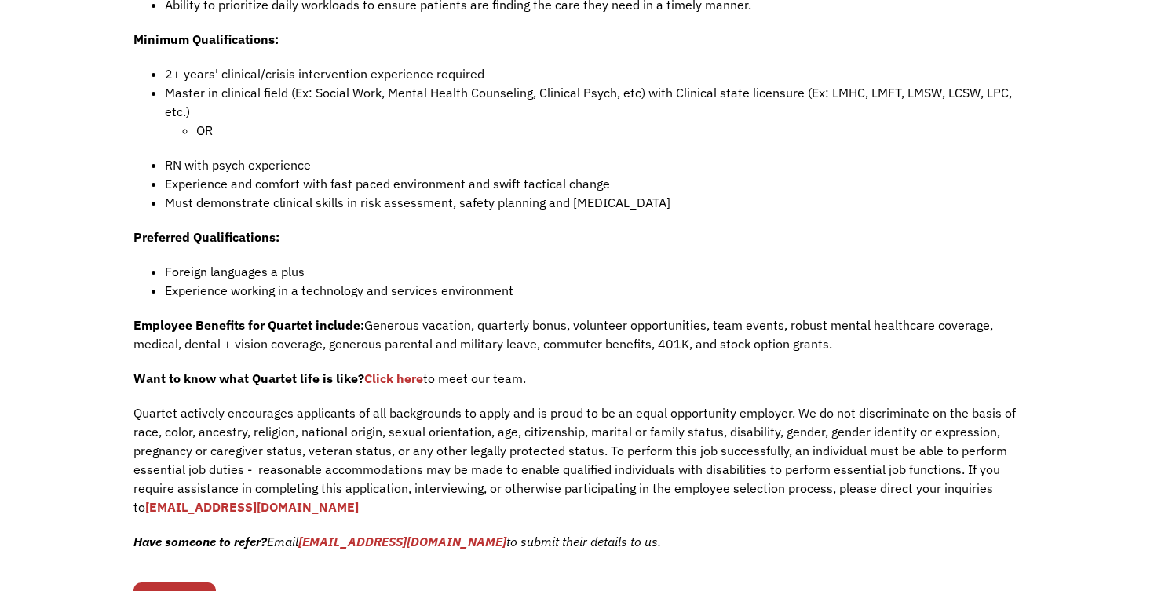
scroll to position [998, 0]
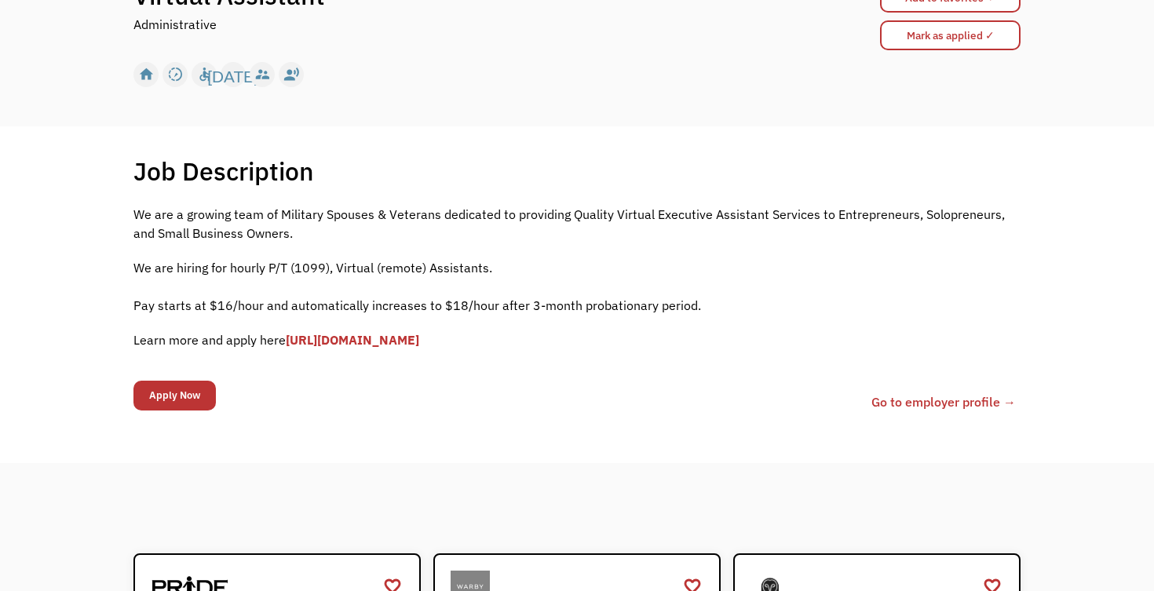
scroll to position [191, 0]
click at [419, 340] on link "[URL][DOMAIN_NAME]" at bounding box center [352, 340] width 133 height 16
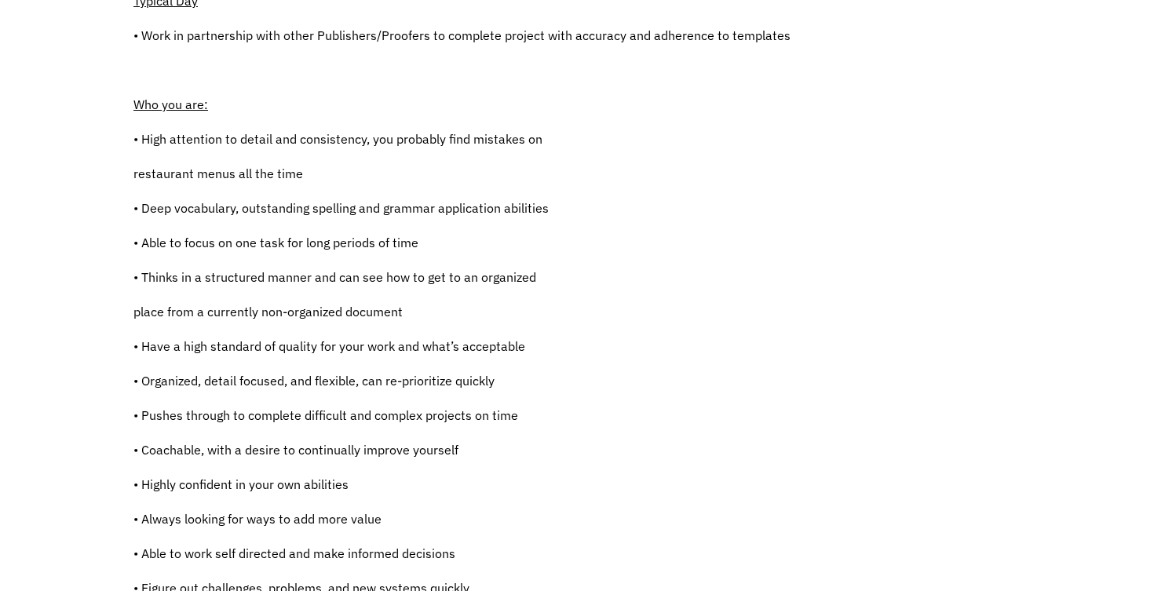
scroll to position [718, 0]
